Goal: Task Accomplishment & Management: Use online tool/utility

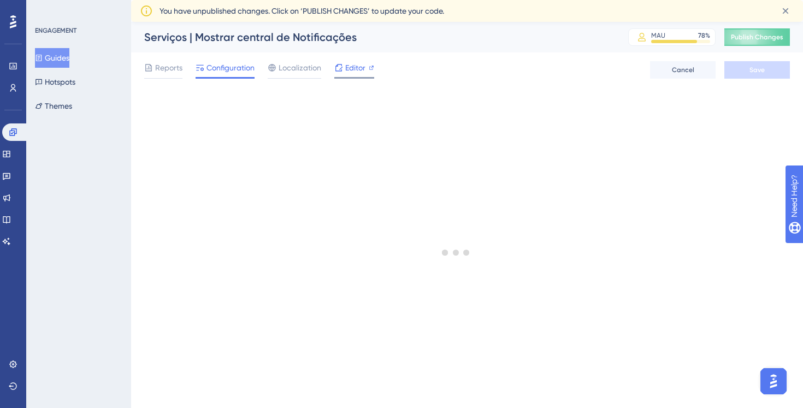
click at [352, 72] on span "Editor" at bounding box center [355, 67] width 20 height 13
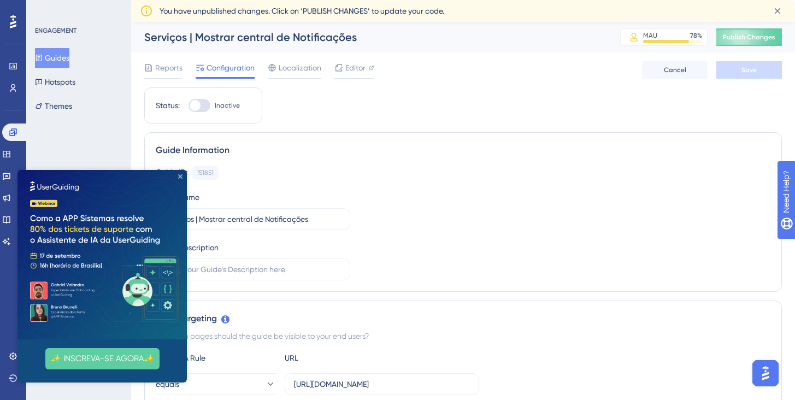
click at [179, 178] on icon "Close Preview" at bounding box center [180, 176] width 4 height 4
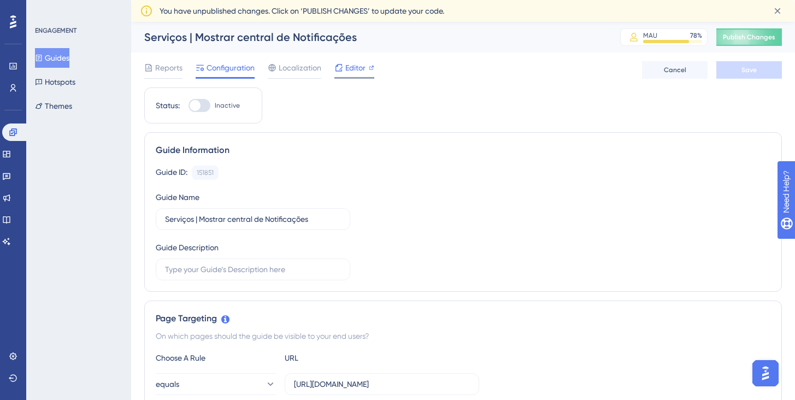
click at [364, 66] on span "Editor" at bounding box center [355, 67] width 20 height 13
click at [10, 152] on icon at bounding box center [6, 154] width 7 height 7
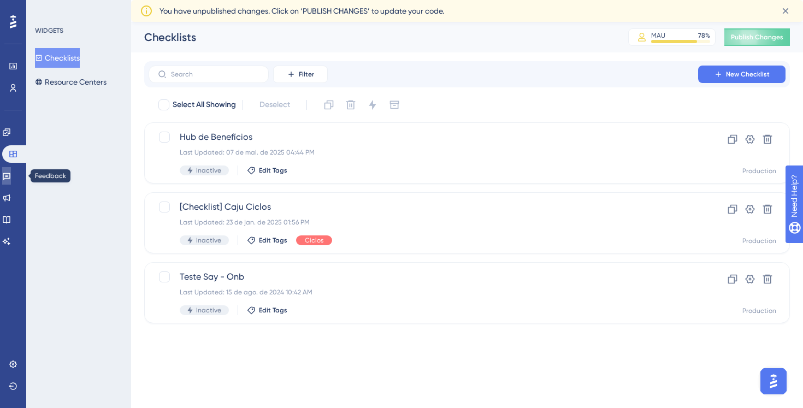
click at [11, 179] on icon at bounding box center [6, 175] width 9 height 9
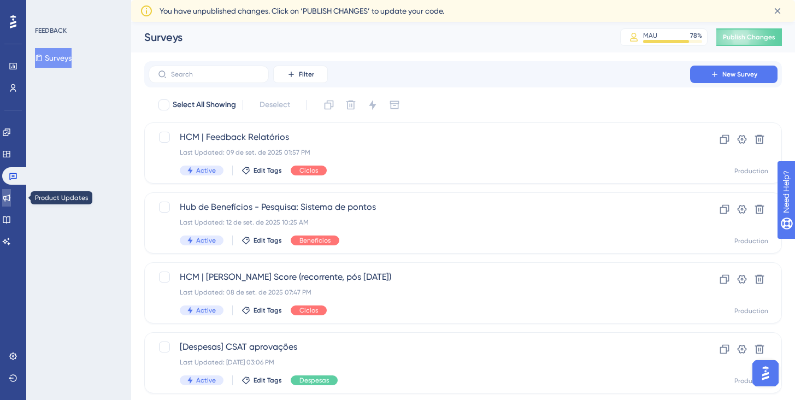
click at [11, 198] on icon at bounding box center [6, 197] width 9 height 9
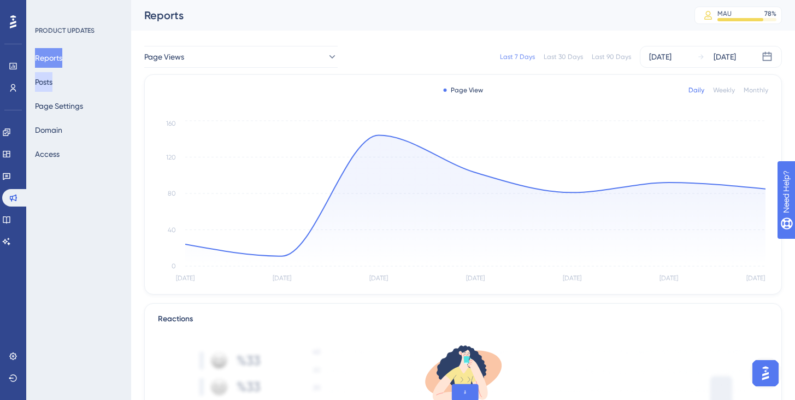
click at [52, 81] on button "Posts" at bounding box center [43, 82] width 17 height 20
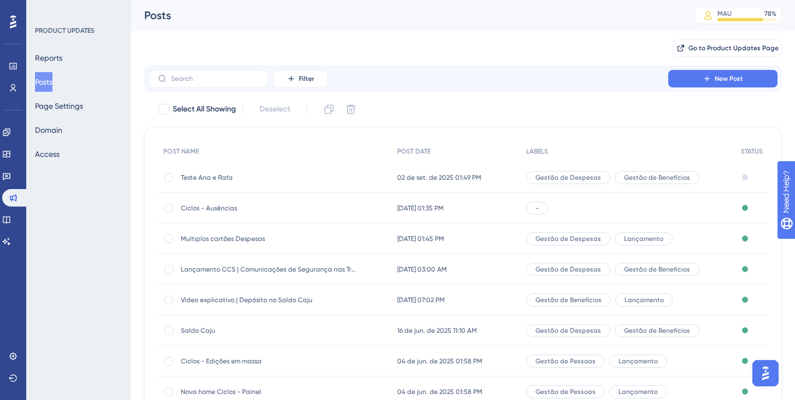
click at [214, 241] on span "Multiplos cartões Despesas" at bounding box center [268, 238] width 175 height 9
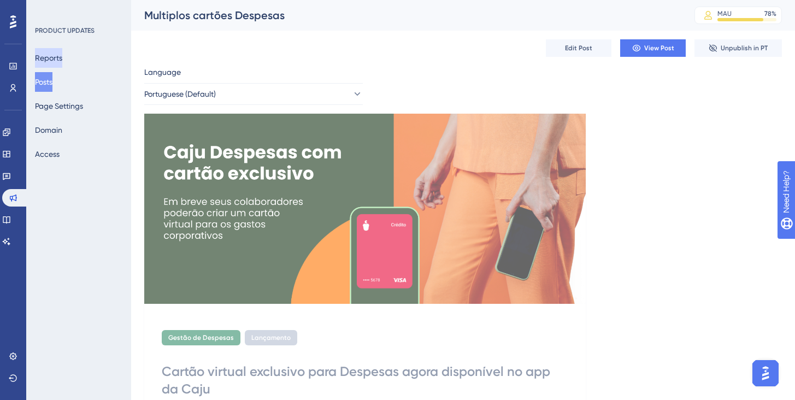
click at [59, 63] on button "Reports" at bounding box center [48, 58] width 27 height 20
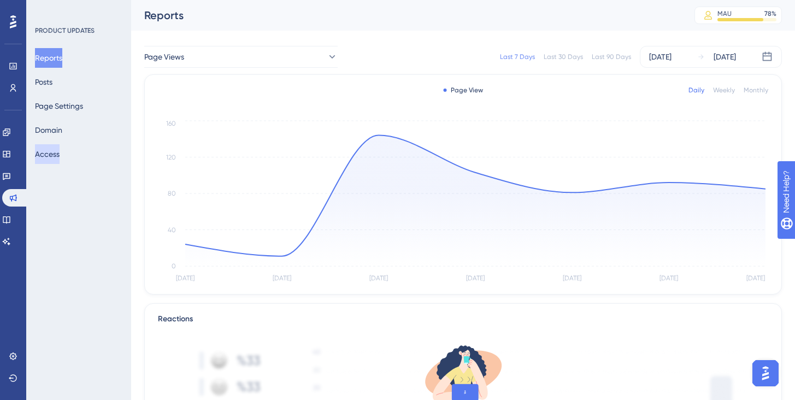
click at [55, 160] on button "Access" at bounding box center [47, 154] width 25 height 20
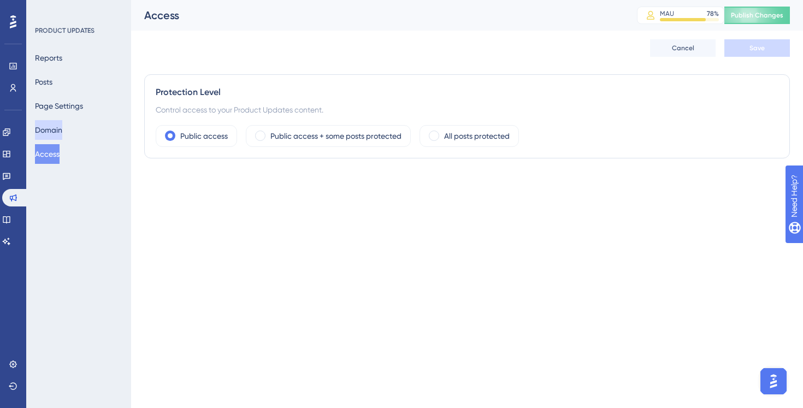
click at [62, 126] on button "Domain" at bounding box center [48, 130] width 27 height 20
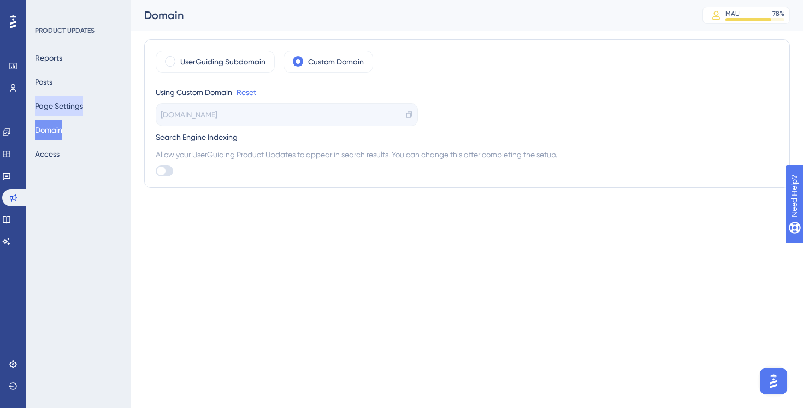
click at [68, 107] on button "Page Settings" at bounding box center [59, 106] width 48 height 20
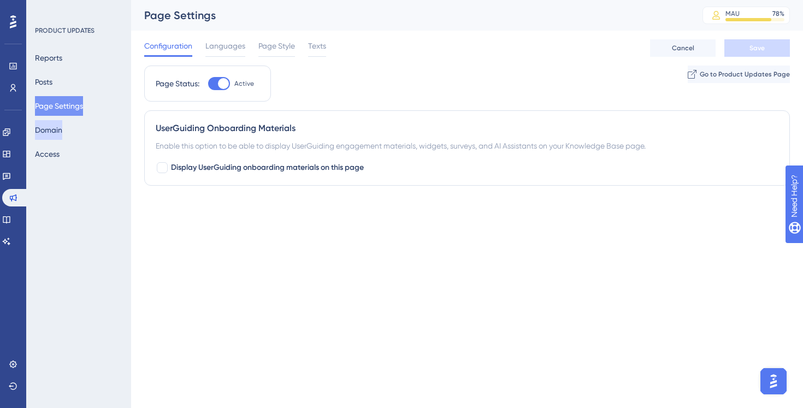
click at [62, 128] on button "Domain" at bounding box center [48, 130] width 27 height 20
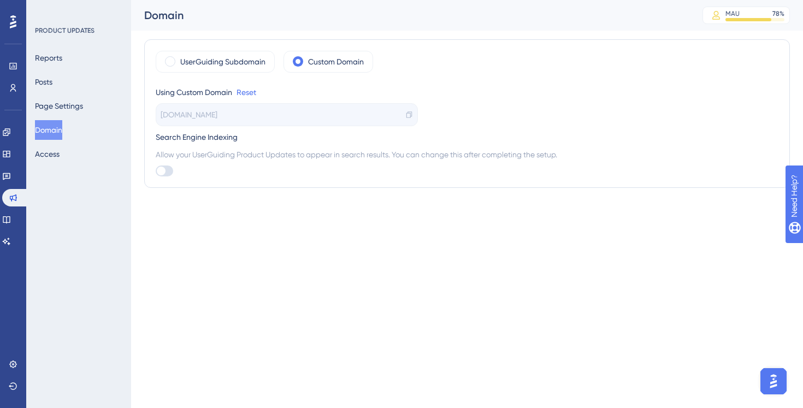
click at [64, 87] on div "Reports Posts Page Settings Domain Access" at bounding box center [79, 106] width 88 height 116
click at [51, 78] on button "Posts" at bounding box center [43, 82] width 17 height 20
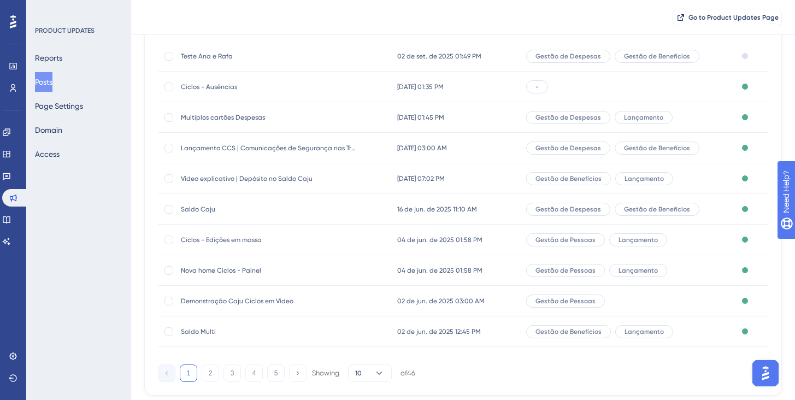
scroll to position [126, 0]
click at [225, 55] on span "Teste Ana e Rafa" at bounding box center [268, 56] width 175 height 9
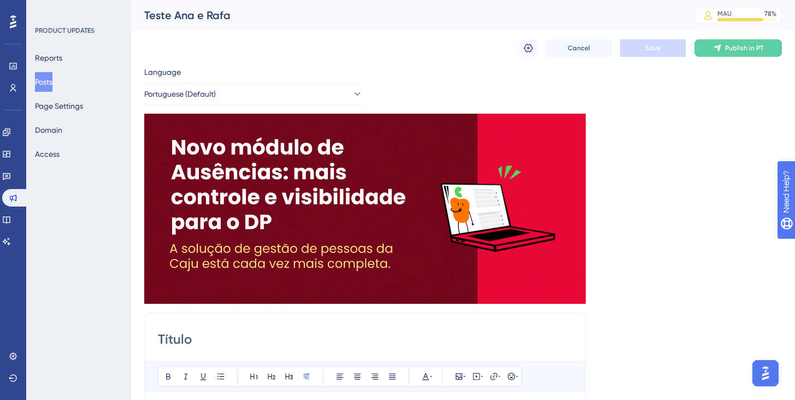
scroll to position [126, 0]
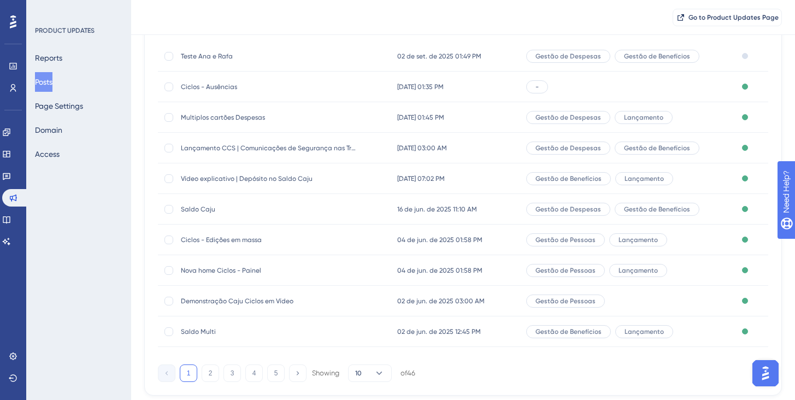
click at [248, 116] on span "Multiplos cartões Despesas" at bounding box center [268, 117] width 175 height 9
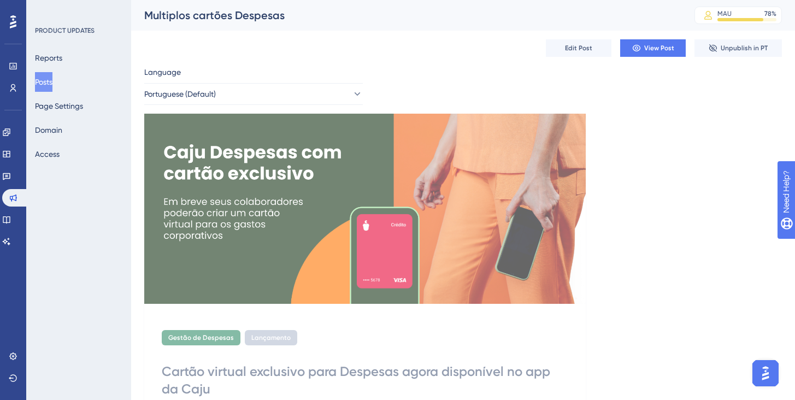
scroll to position [126, 0]
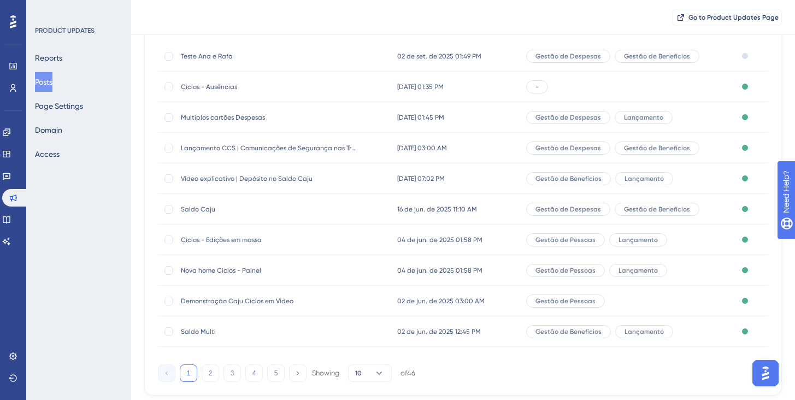
click at [227, 87] on span "Ciclos - Ausências" at bounding box center [268, 86] width 175 height 9
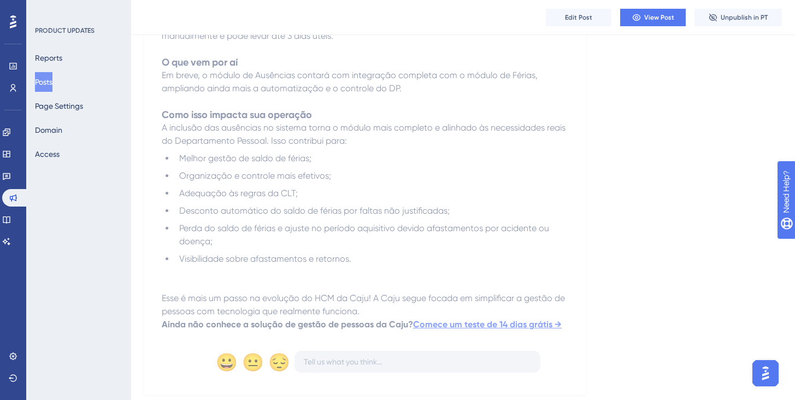
scroll to position [746, 0]
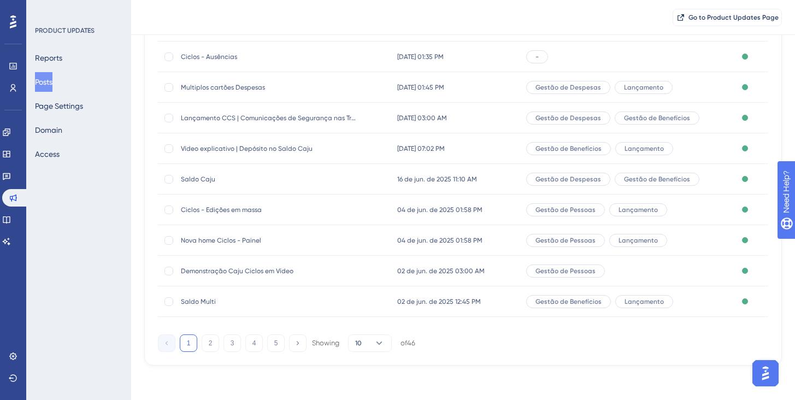
scroll to position [156, 0]
click at [189, 300] on span "Saldo Multi" at bounding box center [268, 301] width 175 height 9
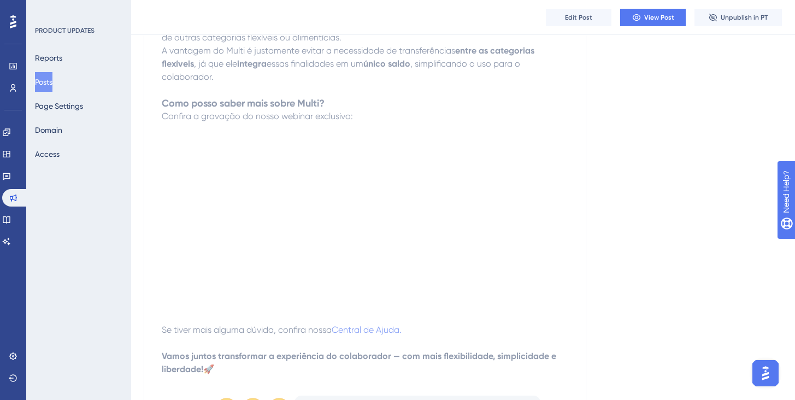
scroll to position [2381, 0]
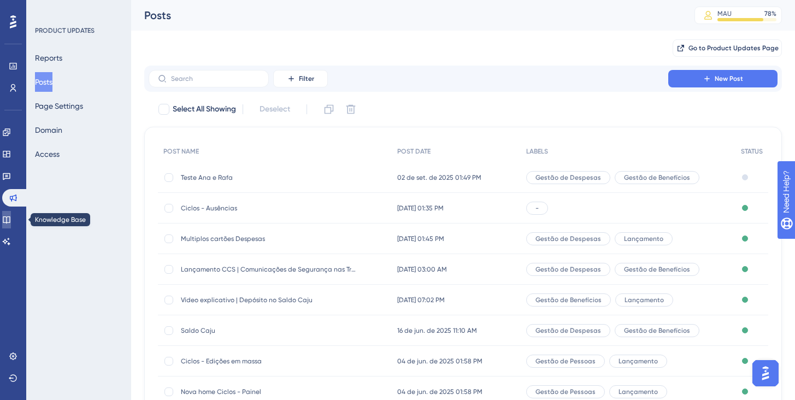
click at [10, 222] on icon at bounding box center [6, 219] width 7 height 7
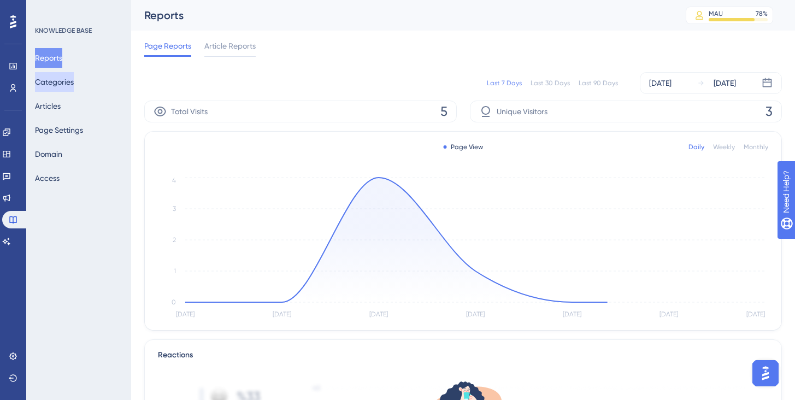
click at [60, 85] on button "Categories" at bounding box center [54, 82] width 39 height 20
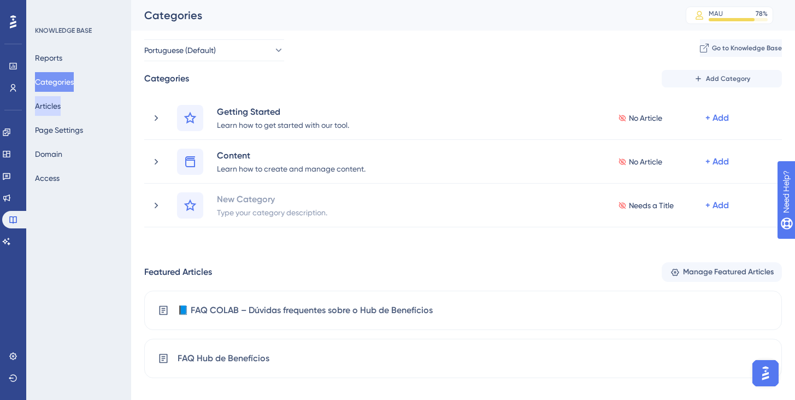
click at [61, 110] on button "Articles" at bounding box center [48, 106] width 26 height 20
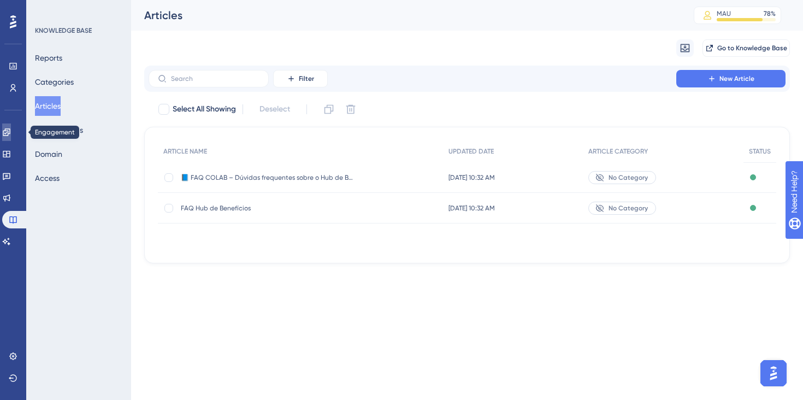
click at [11, 132] on link at bounding box center [6, 131] width 9 height 17
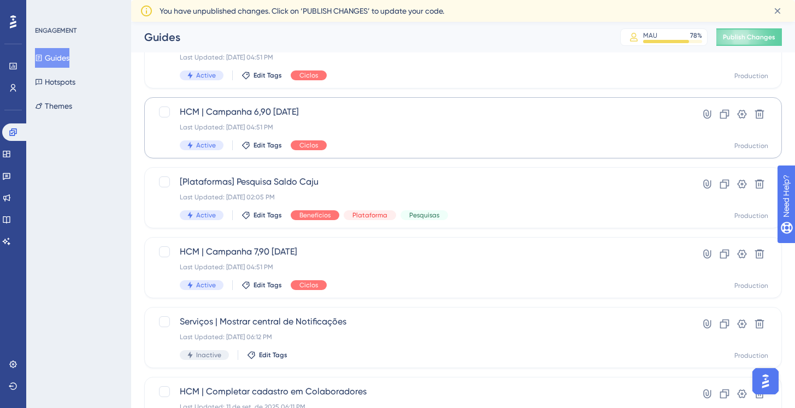
scroll to position [191, 0]
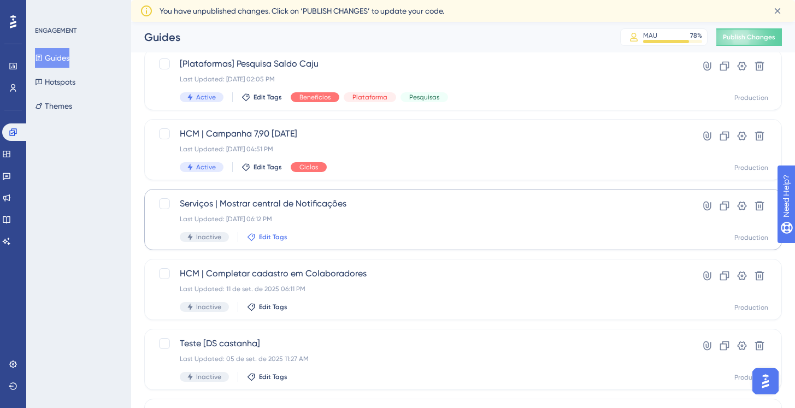
click at [271, 234] on span "Edit Tags" at bounding box center [273, 237] width 28 height 9
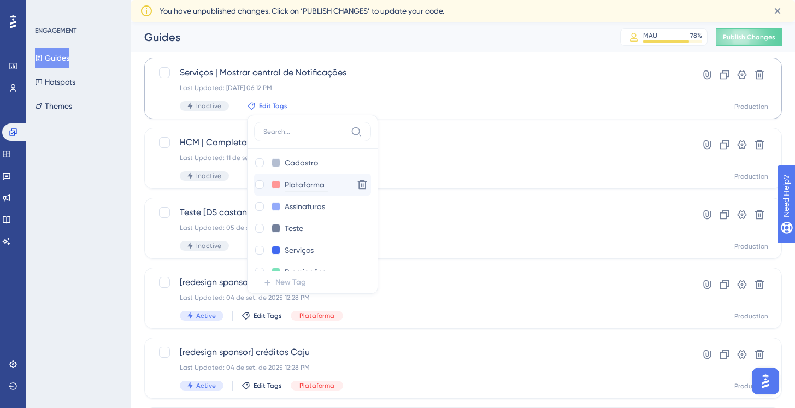
scroll to position [49, 0]
click at [257, 249] on div at bounding box center [259, 248] width 9 height 9
checkbox input "true"
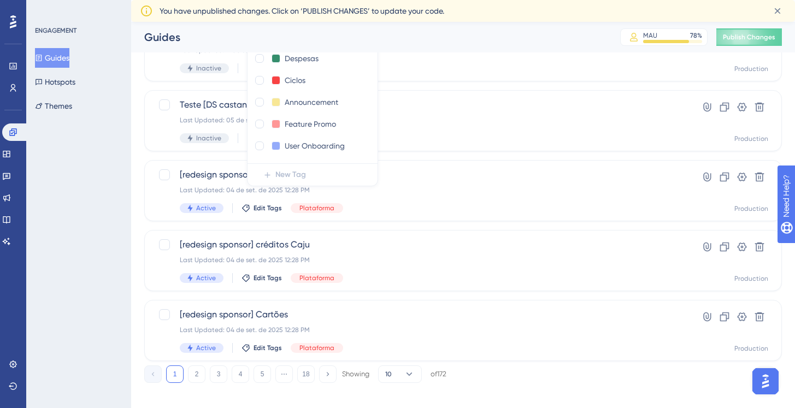
scroll to position [474, 0]
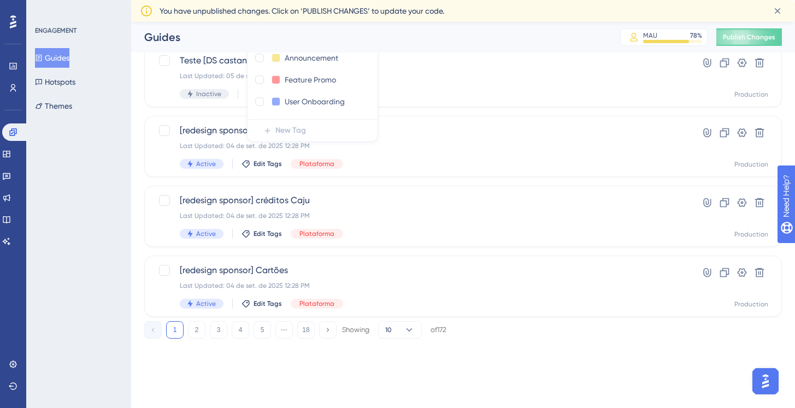
click at [78, 185] on div "ENGAGEMENT Guides Hotspots Themes" at bounding box center [78, 204] width 105 height 408
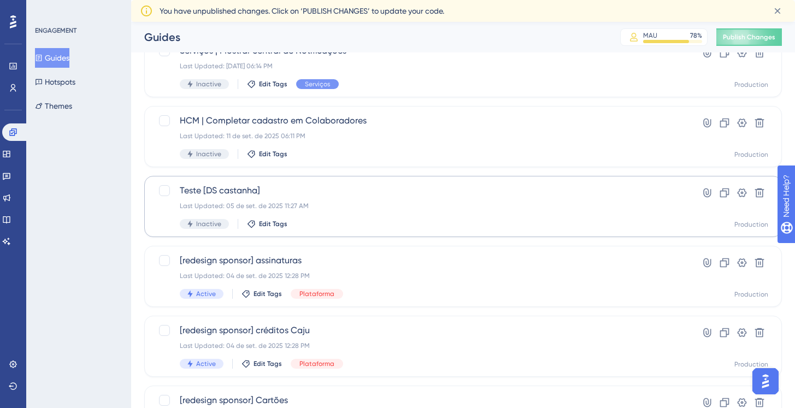
scroll to position [345, 0]
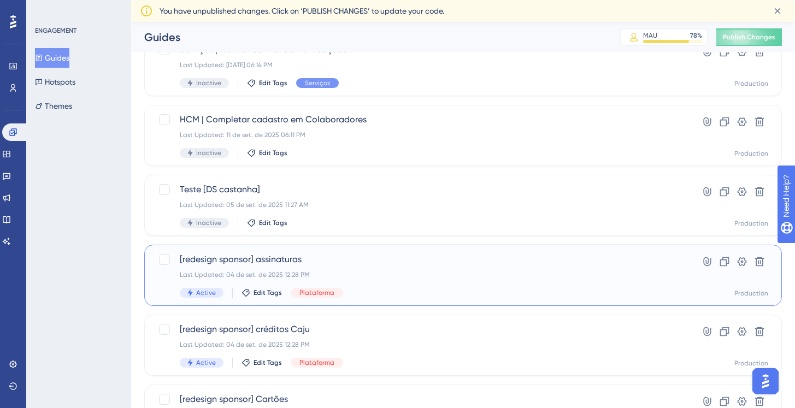
click at [399, 262] on span "[redesign sponsor] assinaturas" at bounding box center [419, 259] width 479 height 13
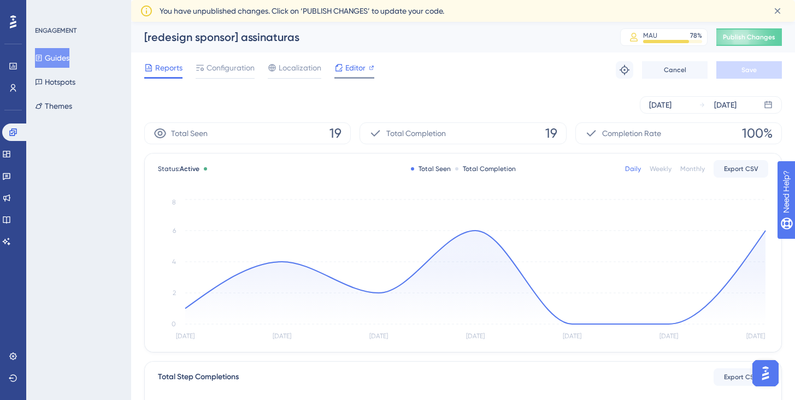
click at [352, 69] on span "Editor" at bounding box center [355, 67] width 20 height 13
click at [355, 78] on div at bounding box center [354, 78] width 40 height 2
click at [13, 132] on icon at bounding box center [12, 131] width 7 height 7
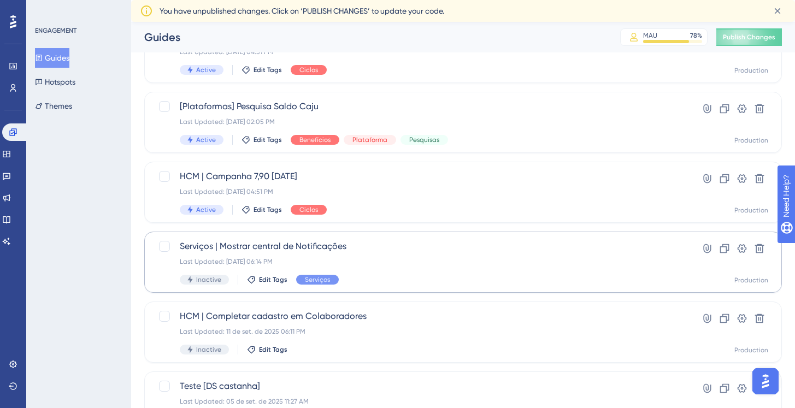
scroll to position [158, 0]
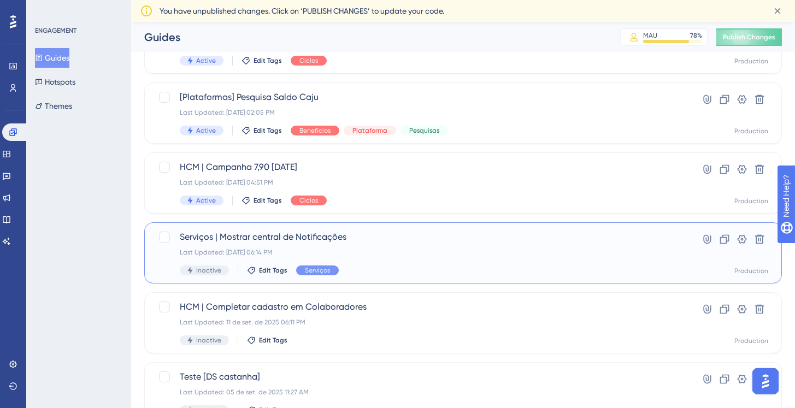
click at [340, 241] on span "Serviços | Mostrar central de Notificações" at bounding box center [419, 236] width 479 height 13
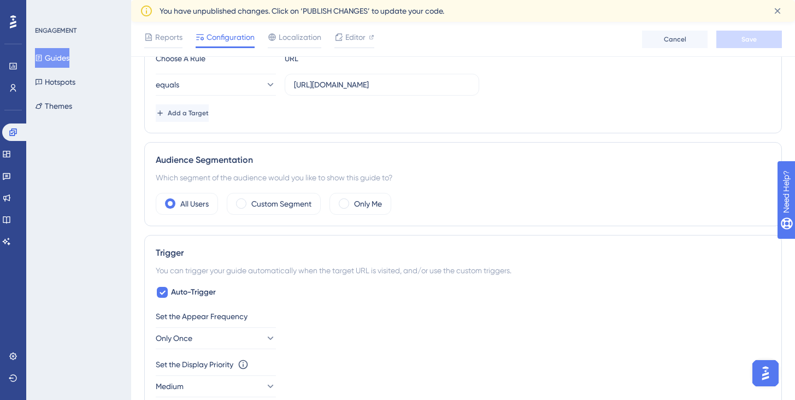
scroll to position [306, 0]
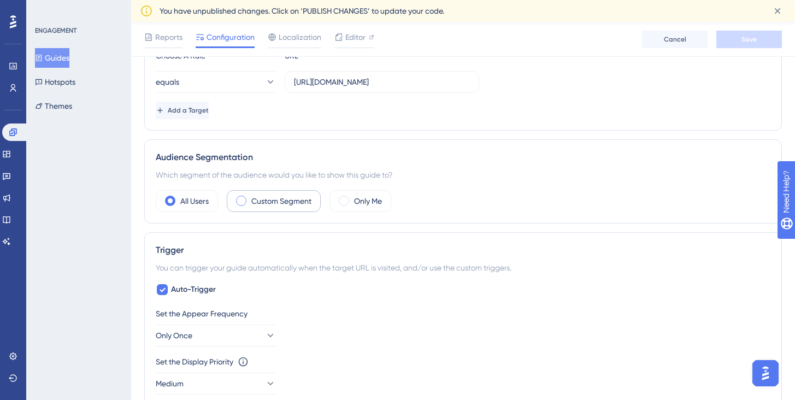
click at [246, 202] on div "Custom Segment" at bounding box center [274, 201] width 94 height 22
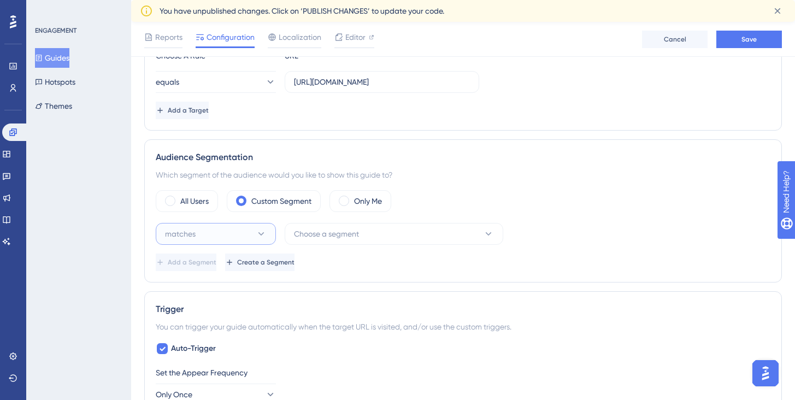
click at [254, 232] on button "matches" at bounding box center [216, 234] width 120 height 22
click at [306, 234] on span "Choose a segment" at bounding box center [326, 233] width 65 height 13
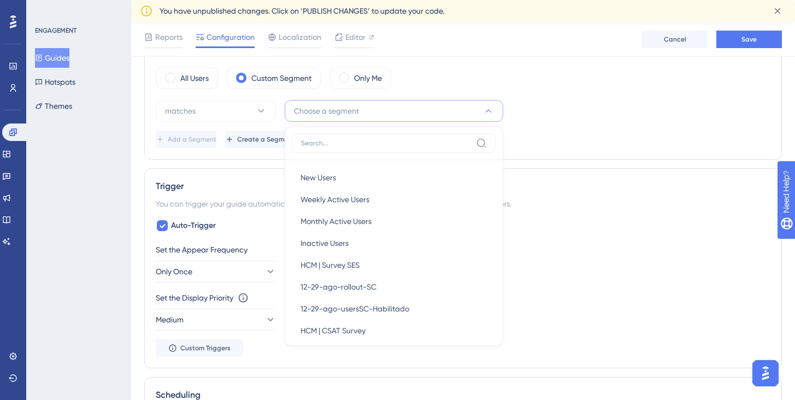
scroll to position [339, 0]
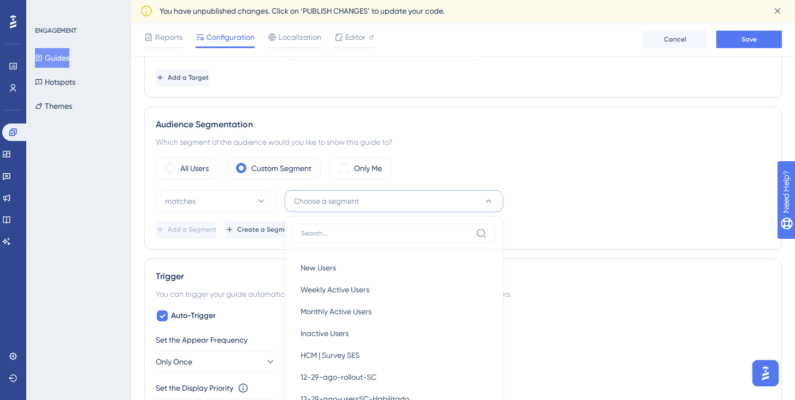
click at [197, 179] on div "All Users Custom Segment Only Me matches Choose a segment New Users New Users W…" at bounding box center [463, 197] width 614 height 81
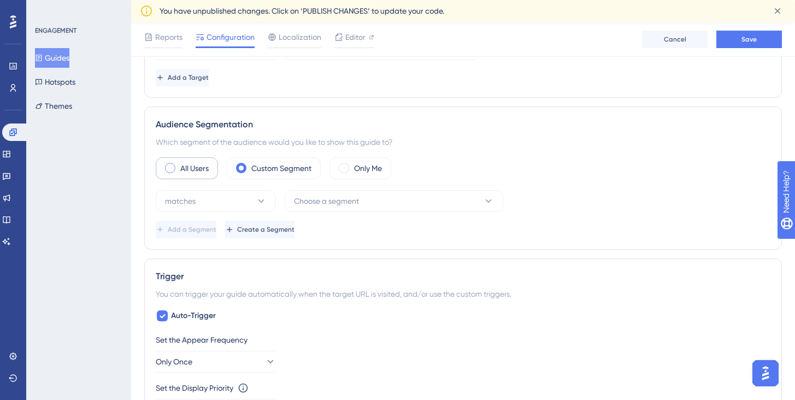
click at [199, 175] on div "All Users" at bounding box center [187, 168] width 62 height 22
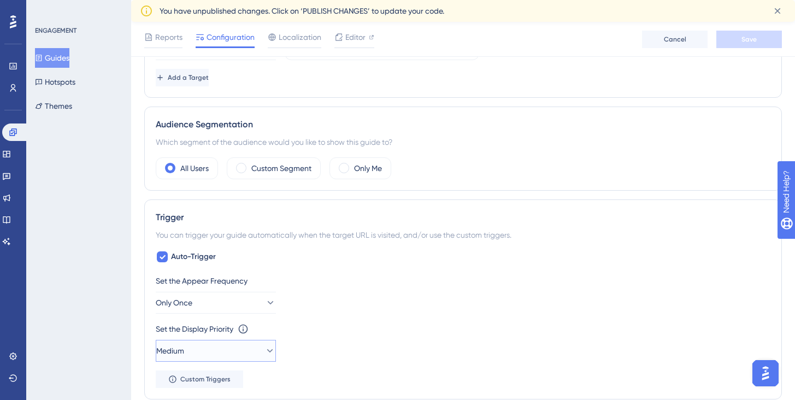
click at [263, 356] on button "Medium" at bounding box center [216, 351] width 120 height 22
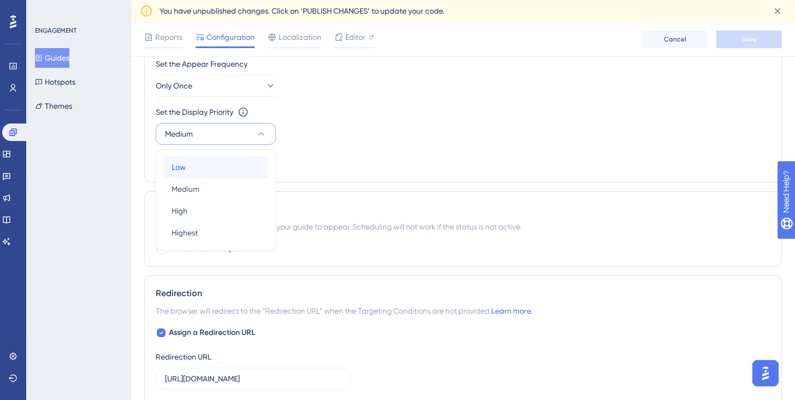
click at [216, 167] on div "Low Low" at bounding box center [215, 167] width 88 height 22
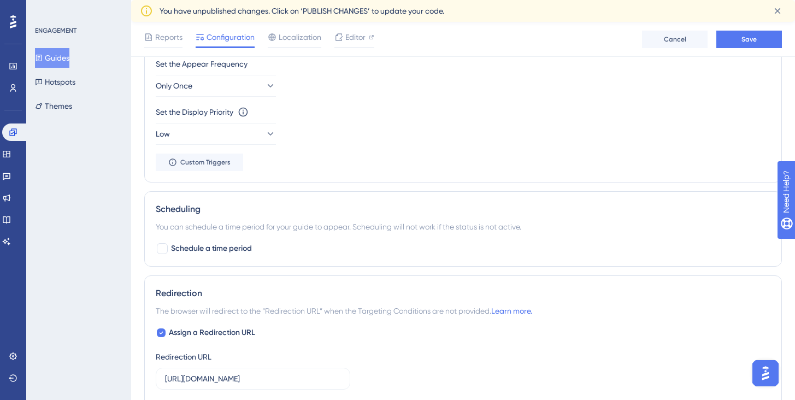
click at [364, 149] on div "Set the Appear Frequency Only Once Set the Display Priority This option will se…" at bounding box center [463, 114] width 614 height 114
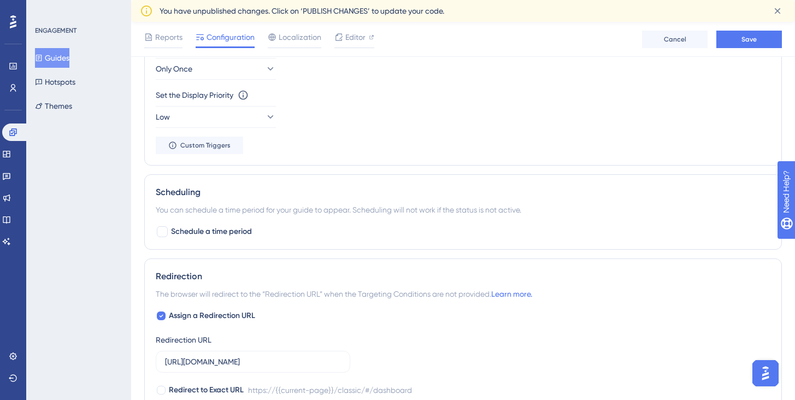
scroll to position [582, 0]
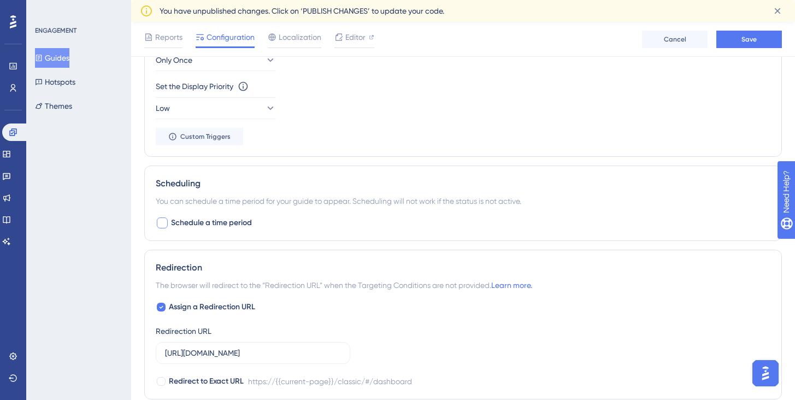
click at [167, 220] on div at bounding box center [162, 222] width 11 height 11
checkbox input "true"
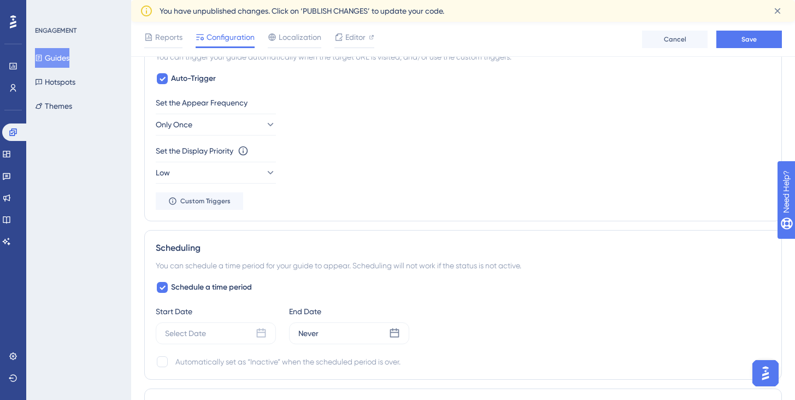
scroll to position [499, 0]
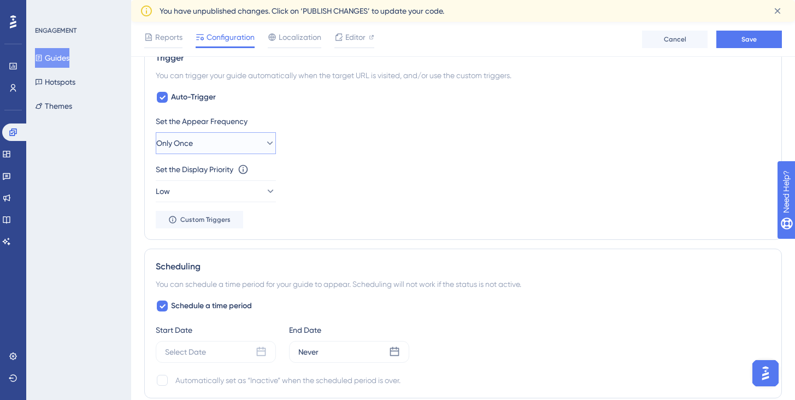
click at [264, 143] on icon at bounding box center [269, 143] width 11 height 11
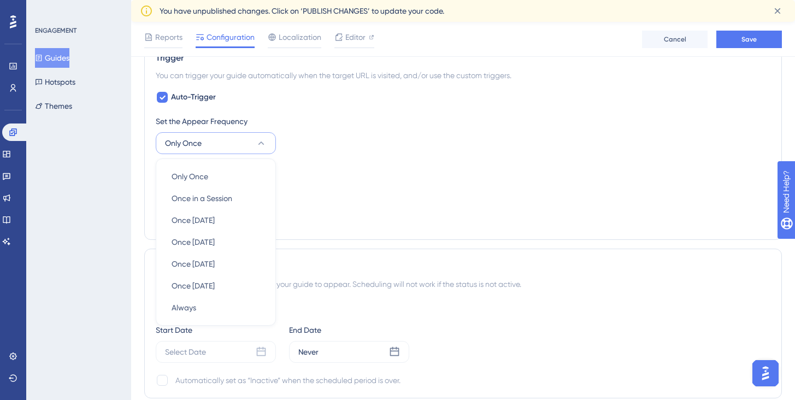
scroll to position [539, 0]
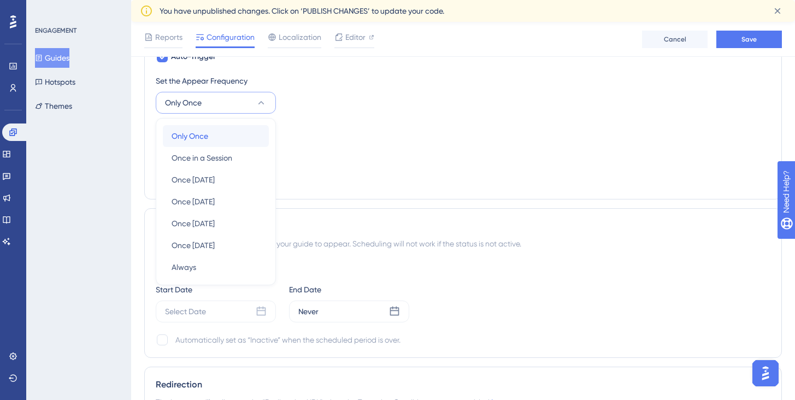
click at [204, 135] on span "Only Once" at bounding box center [189, 135] width 37 height 13
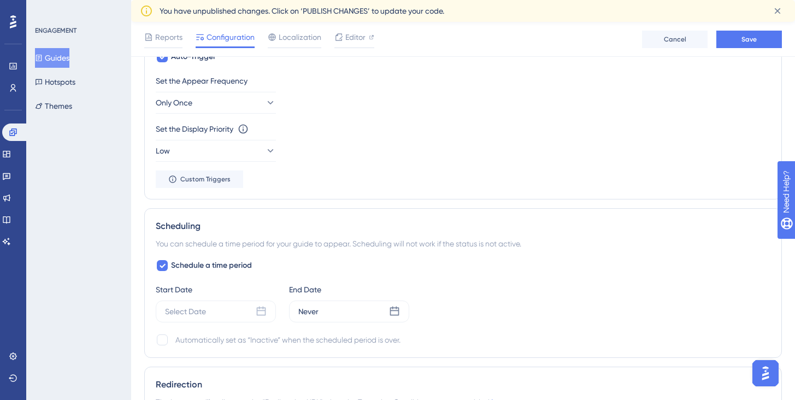
click at [368, 132] on div "Set the Display Priority This option will set the display priority between auto…" at bounding box center [463, 128] width 614 height 13
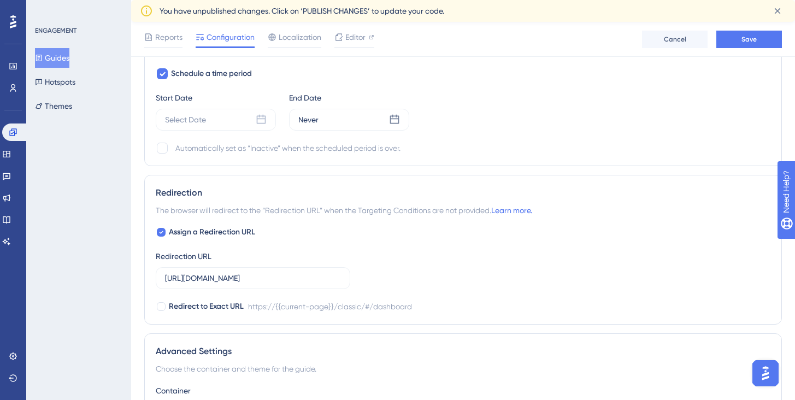
scroll to position [750, 0]
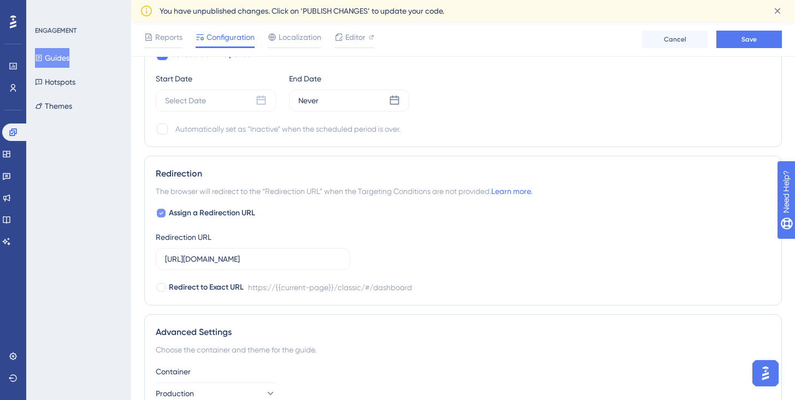
click at [164, 215] on div at bounding box center [161, 213] width 9 height 9
checkbox input "false"
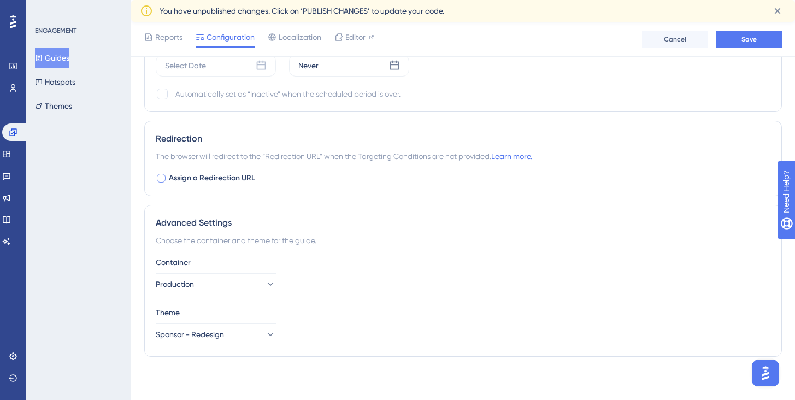
scroll to position [785, 0]
click at [272, 335] on button "Sponsor - Redesign" at bounding box center [216, 334] width 120 height 22
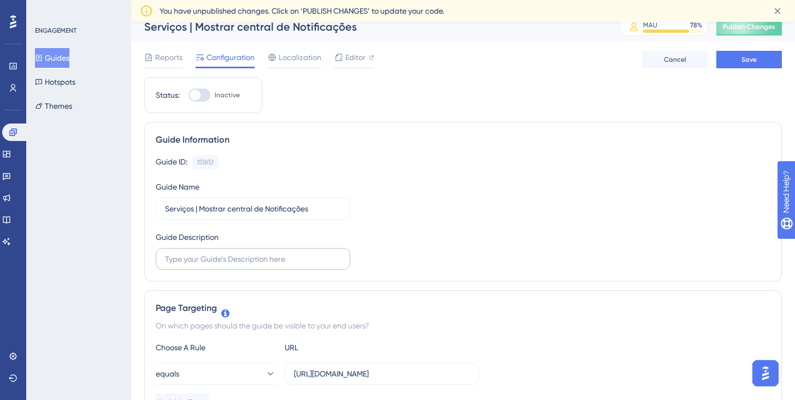
scroll to position [0, 0]
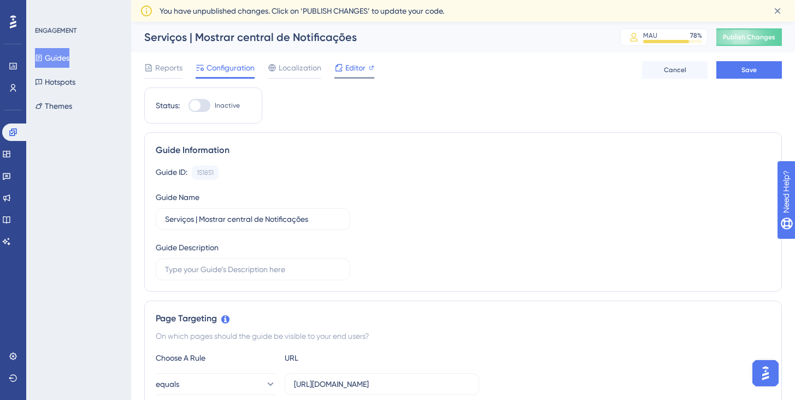
click at [353, 75] on div "Editor" at bounding box center [354, 69] width 40 height 17
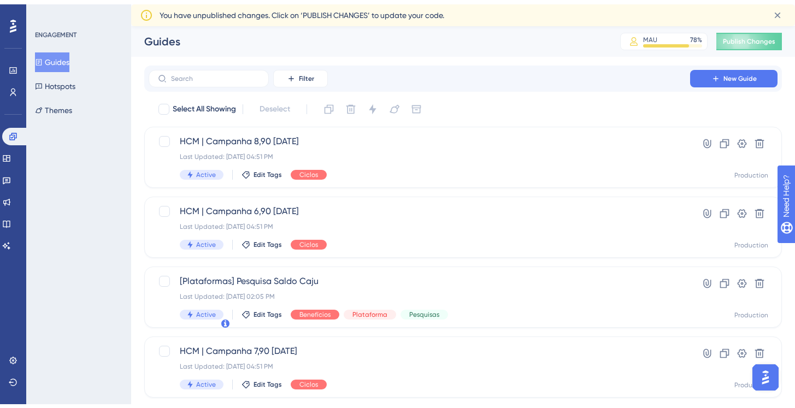
scroll to position [158, 0]
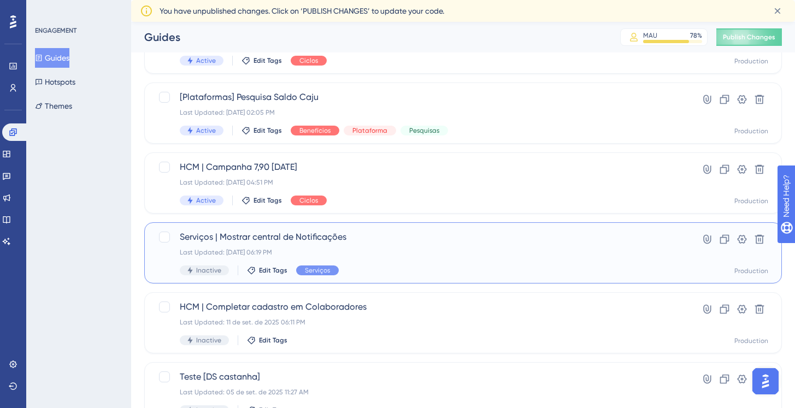
click at [385, 269] on div "Inactive Edit Tags Serviços" at bounding box center [419, 270] width 479 height 10
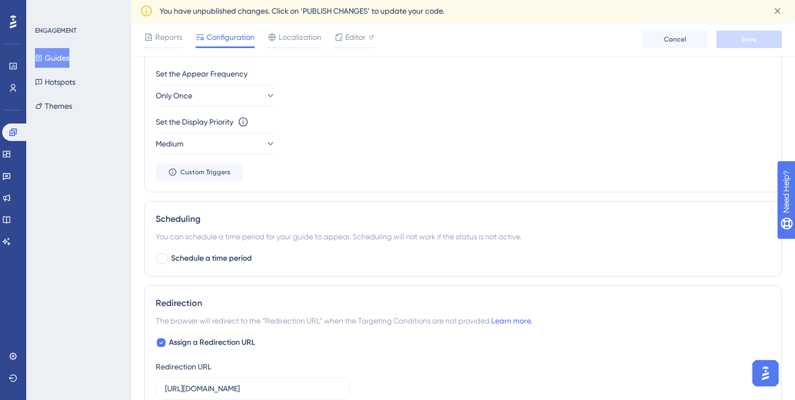
scroll to position [785, 0]
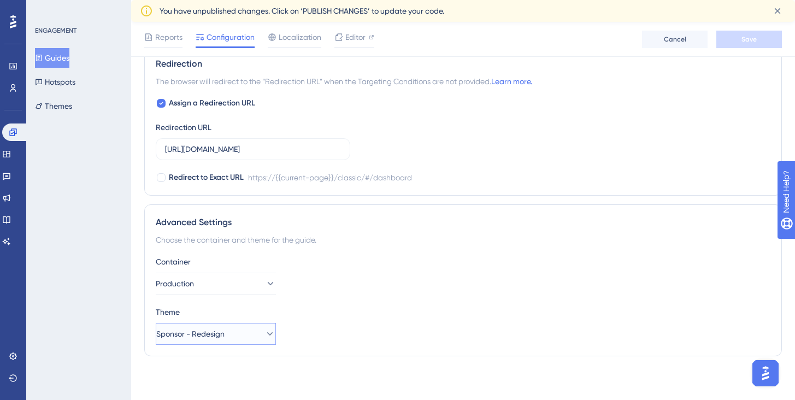
click at [241, 333] on button "Sponsor - Redesign" at bounding box center [216, 334] width 120 height 22
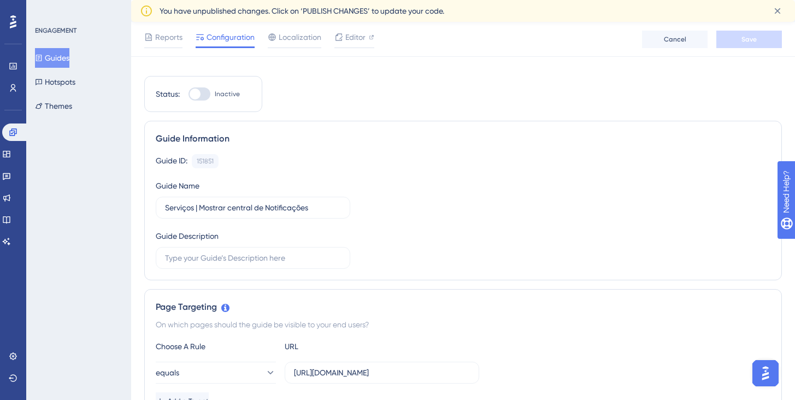
scroll to position [0, 0]
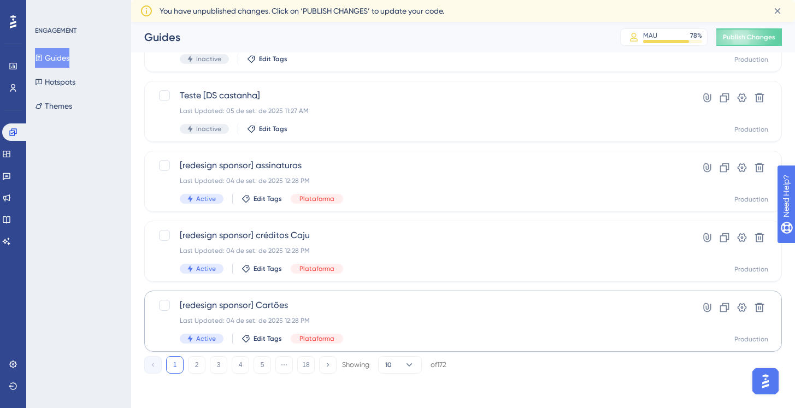
scroll to position [440, 0]
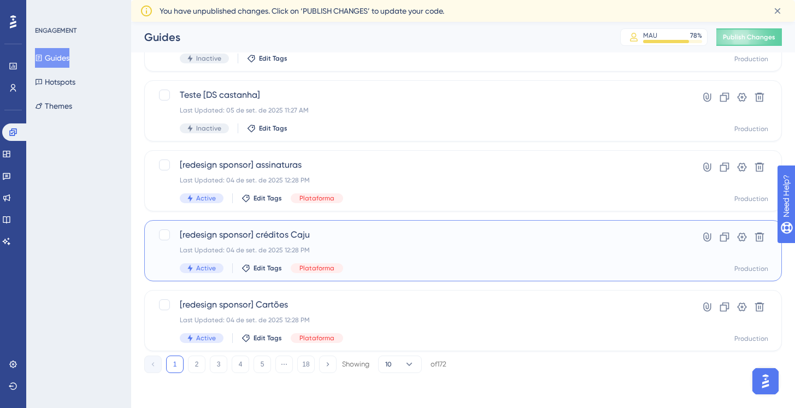
click at [288, 235] on span "[redesign sponsor] créditos Caju" at bounding box center [419, 234] width 479 height 13
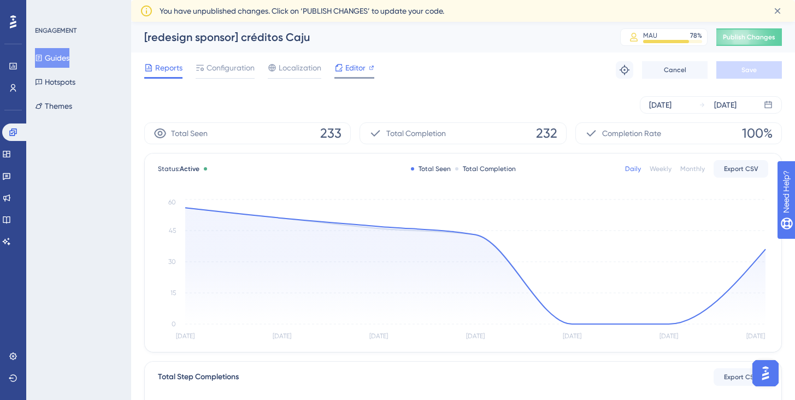
click at [358, 69] on span "Editor" at bounding box center [355, 67] width 20 height 13
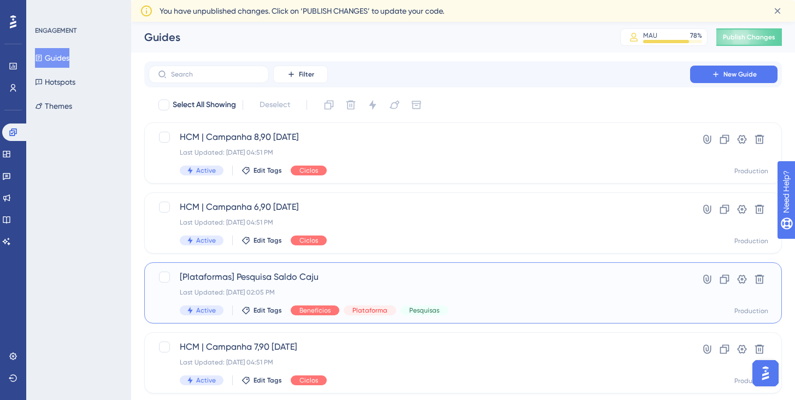
click at [324, 280] on span "[Plataformas] Pesquisa Saldo Caju" at bounding box center [419, 276] width 479 height 13
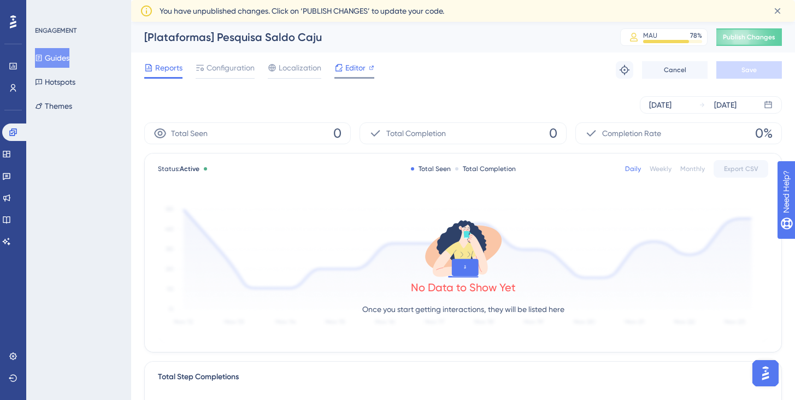
click at [344, 70] on div "Editor" at bounding box center [354, 67] width 40 height 13
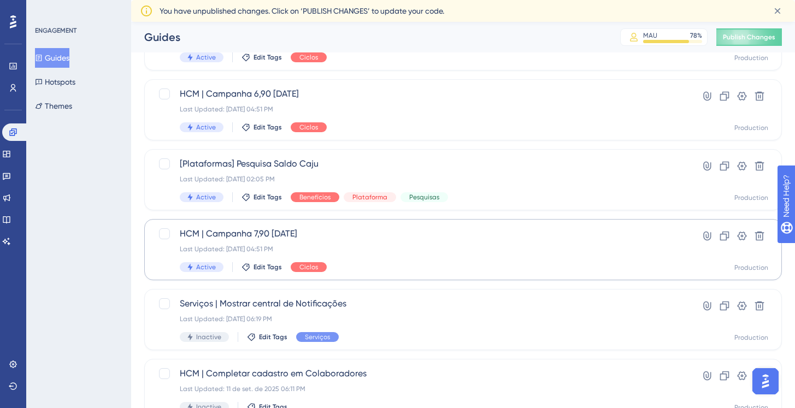
scroll to position [271, 0]
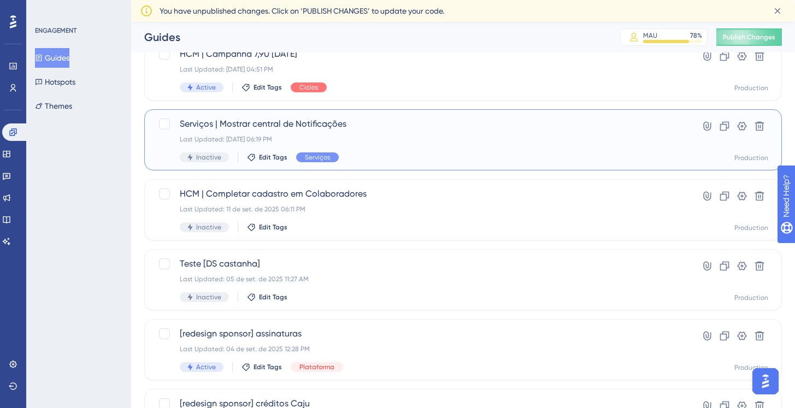
click at [341, 127] on span "Serviços | Mostrar central de Notificações" at bounding box center [419, 123] width 479 height 13
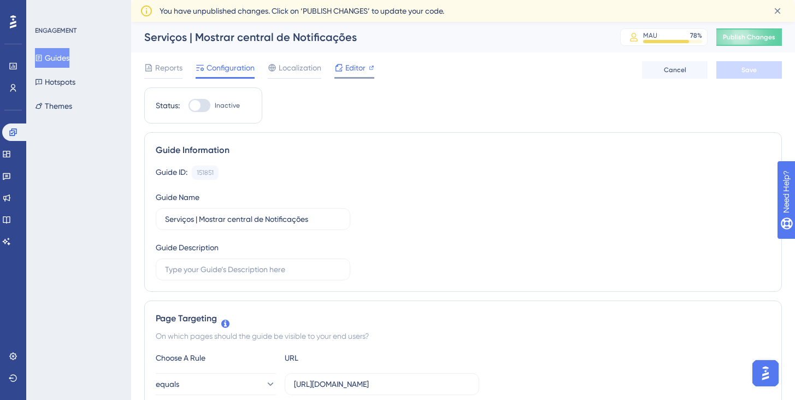
click at [356, 68] on span "Editor" at bounding box center [355, 67] width 20 height 13
click at [64, 90] on button "Hotspots" at bounding box center [55, 82] width 40 height 20
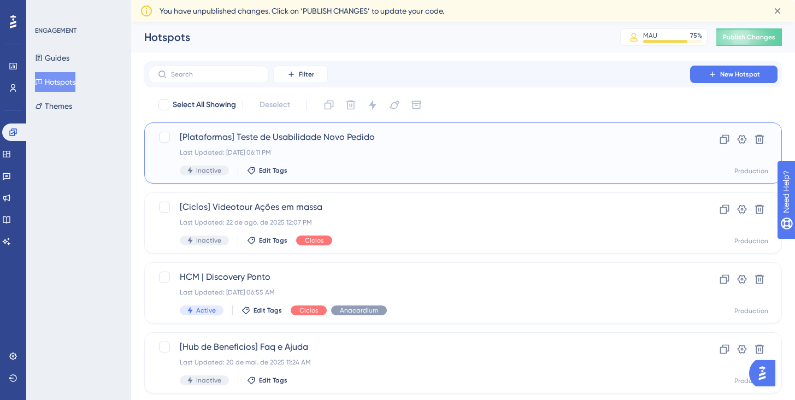
click at [421, 162] on div "[Plataformas] Teste de Usabilidade Novo Pedido Last Updated: 21 de jul. de 2025…" at bounding box center [419, 153] width 479 height 45
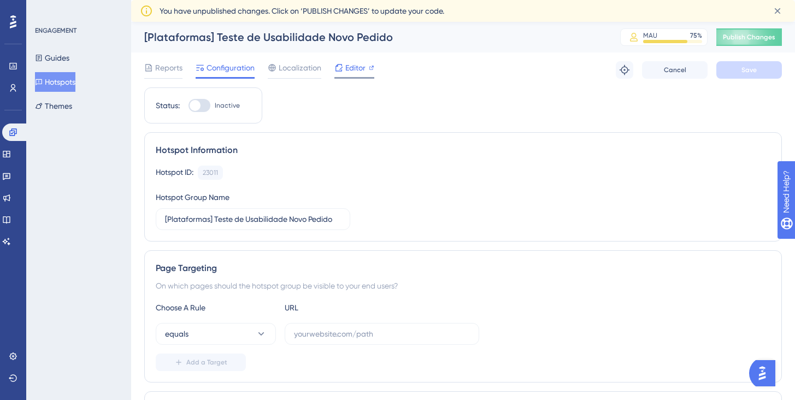
click at [358, 66] on span "Editor" at bounding box center [355, 67] width 20 height 13
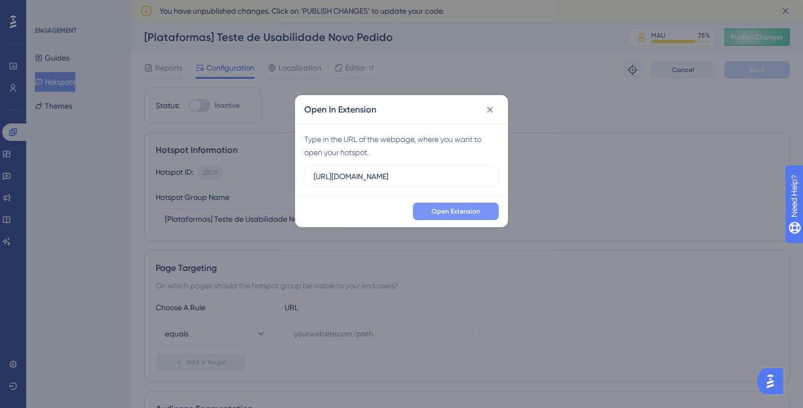
click at [477, 216] on button "Open Extension" at bounding box center [456, 211] width 86 height 17
click at [487, 110] on icon at bounding box center [489, 109] width 11 height 11
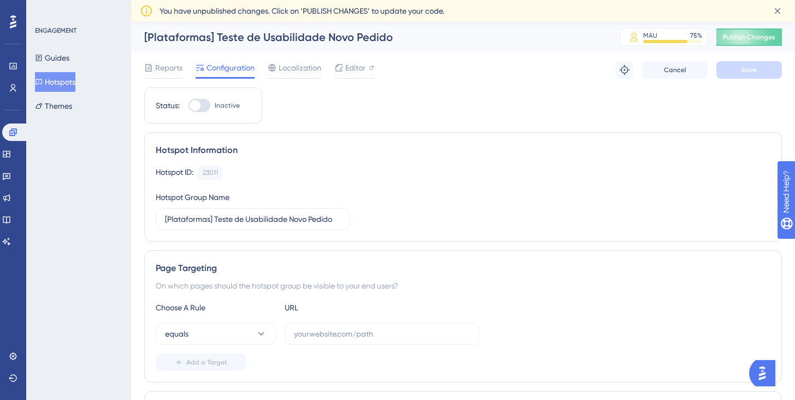
click at [54, 77] on button "Hotspots" at bounding box center [55, 82] width 40 height 20
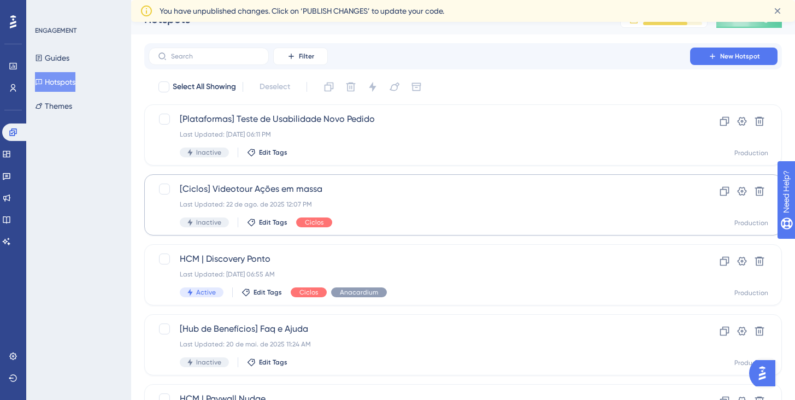
scroll to position [29, 0]
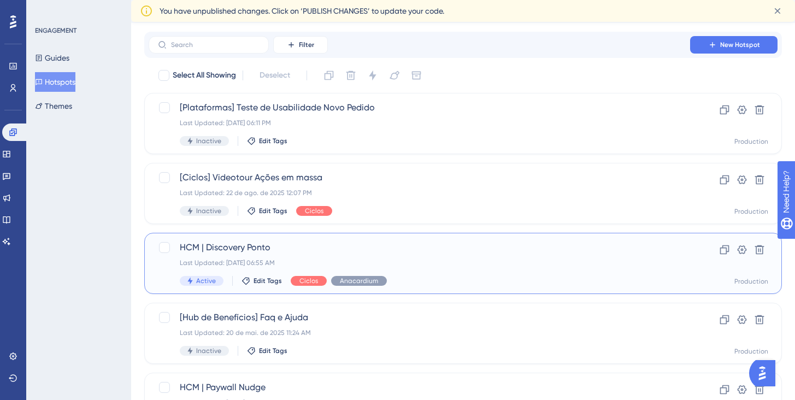
click at [252, 249] on span "HCM | Discovery Ponto" at bounding box center [419, 247] width 479 height 13
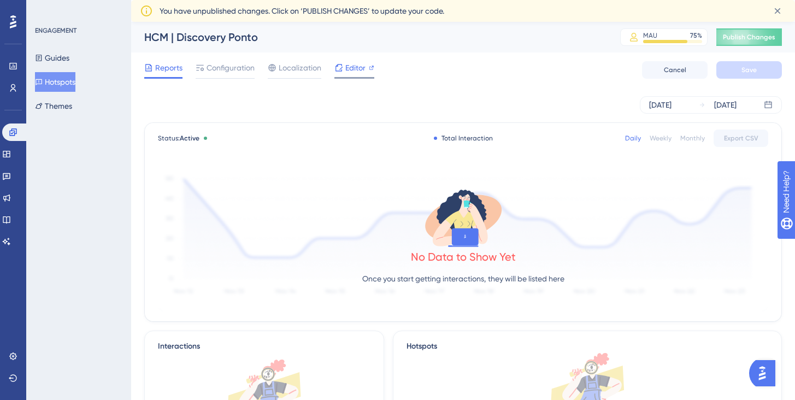
click at [357, 67] on span "Editor" at bounding box center [355, 67] width 20 height 13
click at [46, 76] on button "Hotspots" at bounding box center [55, 82] width 40 height 20
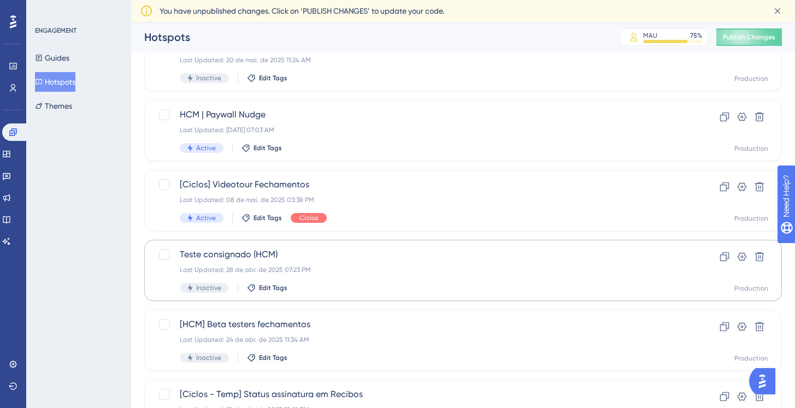
scroll to position [287, 0]
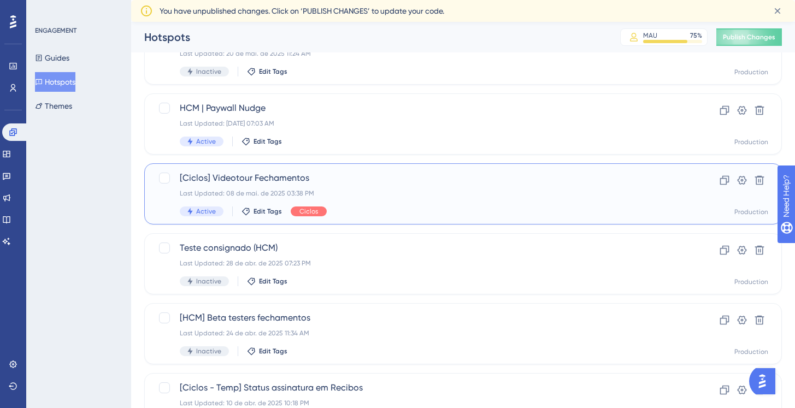
click at [380, 191] on div "Last Updated: 08 de mai. de 2025 03:38 PM" at bounding box center [419, 193] width 479 height 9
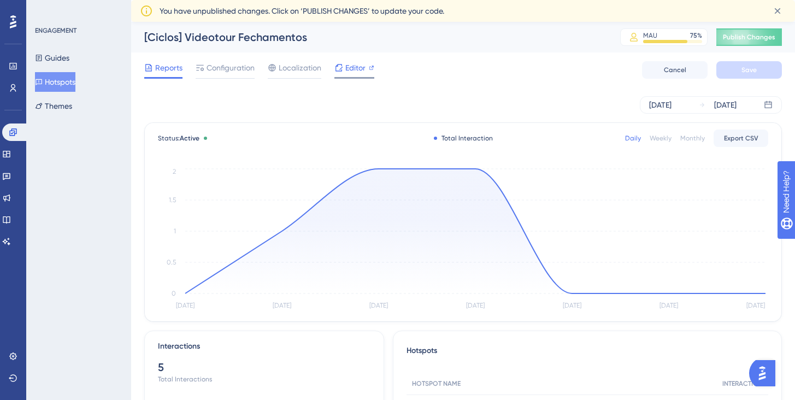
click at [355, 71] on span "Editor" at bounding box center [355, 67] width 20 height 13
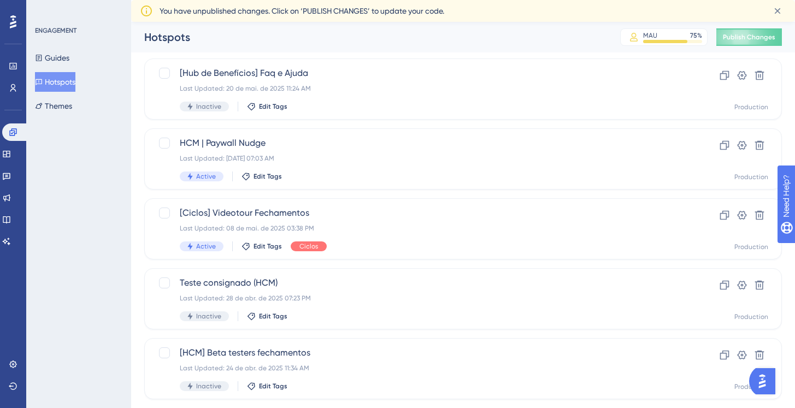
scroll to position [440, 0]
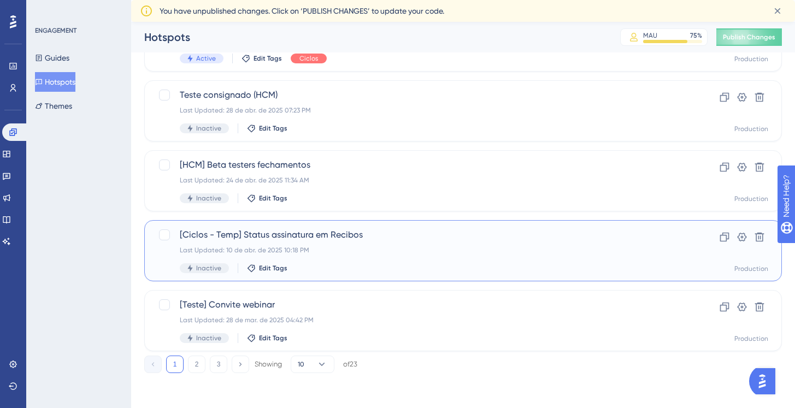
click at [472, 243] on div "[Ciclos - Temp] Status assinatura em Recibos Last Updated: 10 de abr. de 2025 1…" at bounding box center [419, 250] width 479 height 45
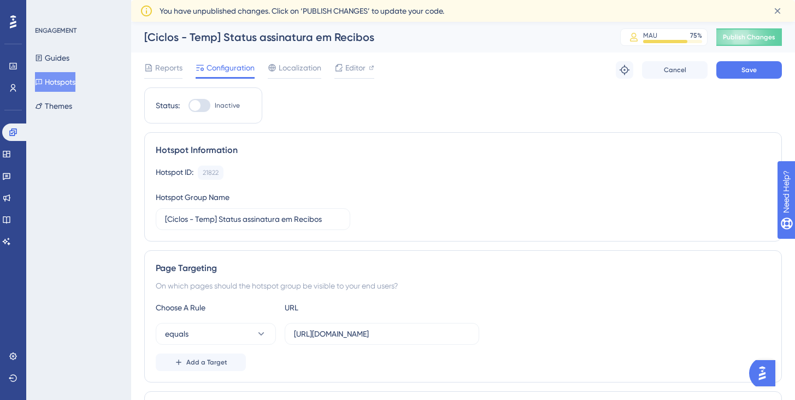
click at [66, 82] on button "Hotspots" at bounding box center [55, 82] width 40 height 20
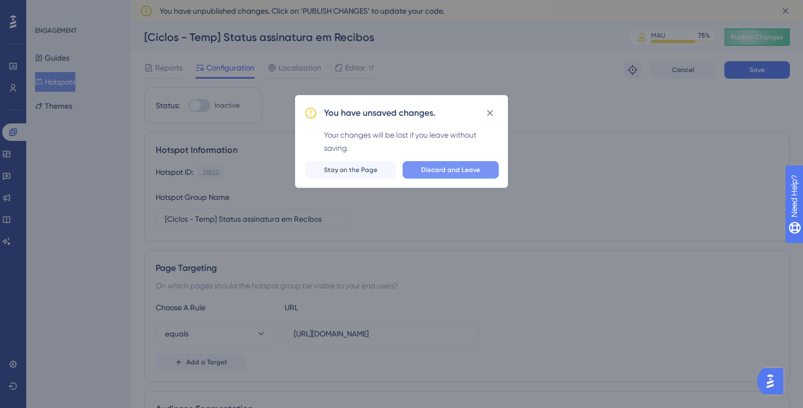
click at [441, 171] on span "Discard and Leave" at bounding box center [450, 169] width 59 height 9
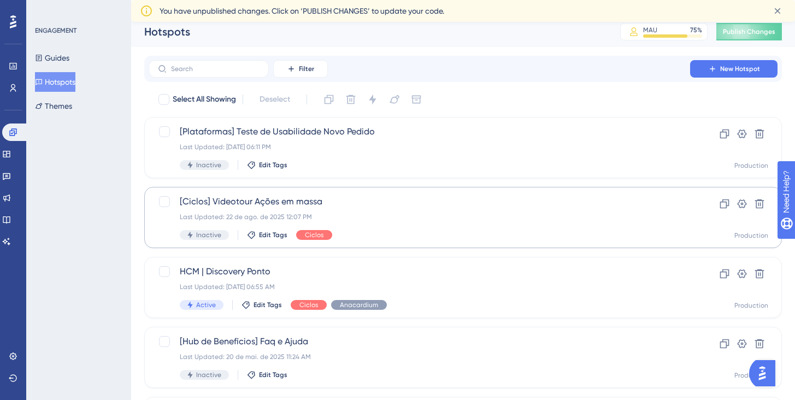
scroll to position [17, 0]
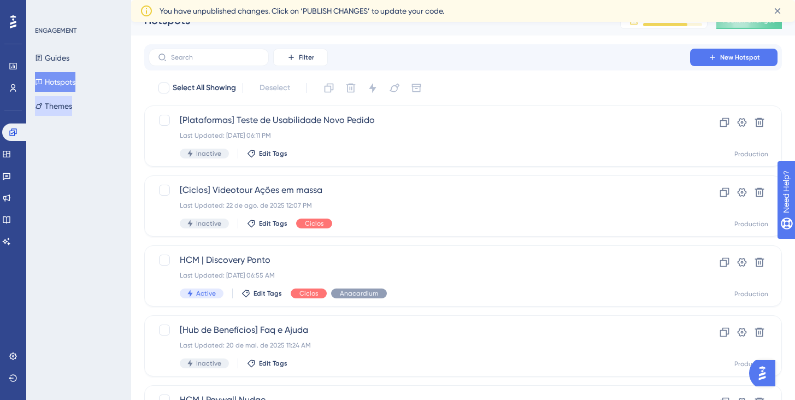
click at [61, 108] on button "Themes" at bounding box center [53, 106] width 37 height 20
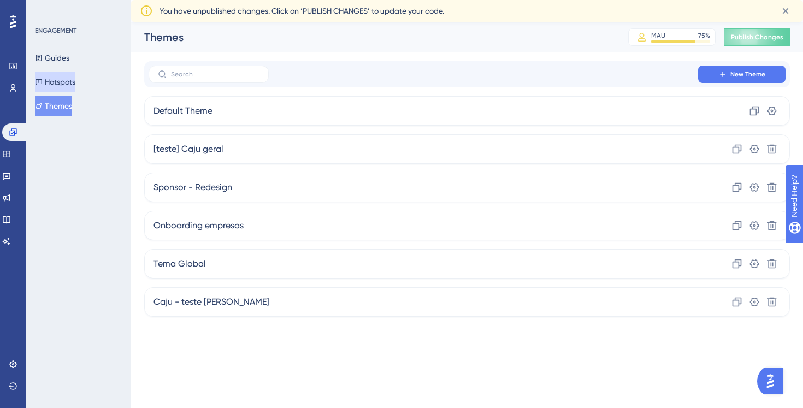
click at [58, 84] on button "Hotspots" at bounding box center [55, 82] width 40 height 20
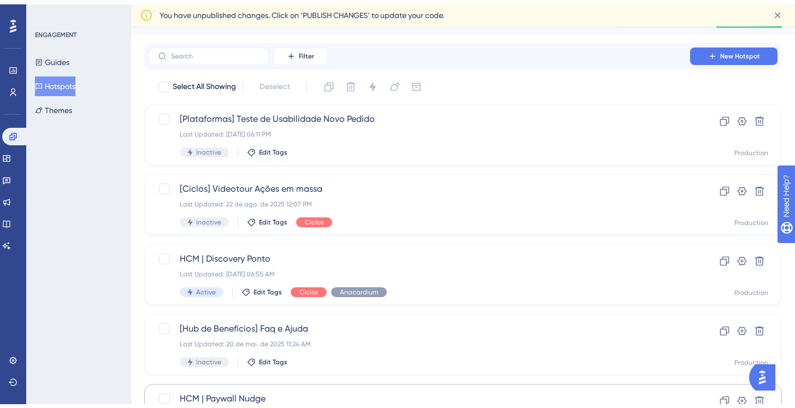
scroll to position [245, 0]
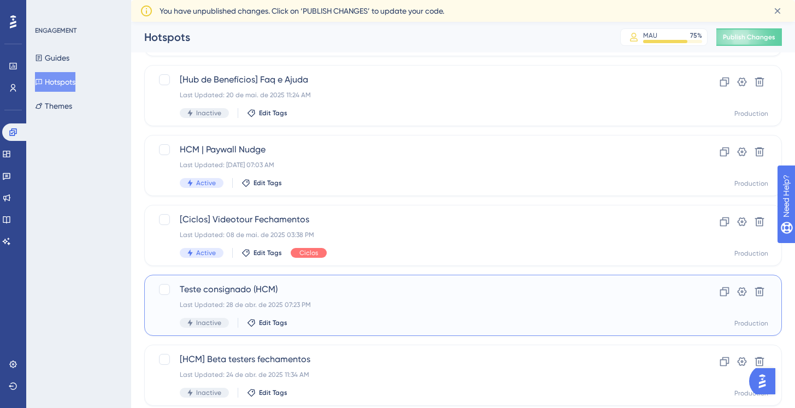
click at [357, 310] on div "Teste consignado (HCM) Last Updated: 28 de abr. de 2025 07:23 PM Inactive Edit …" at bounding box center [419, 305] width 479 height 45
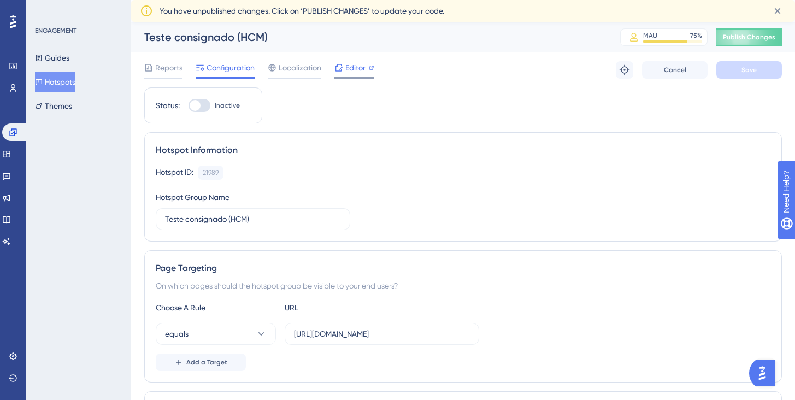
click at [363, 68] on span "Editor" at bounding box center [355, 67] width 20 height 13
click at [778, 11] on icon at bounding box center [777, 11] width 6 height 6
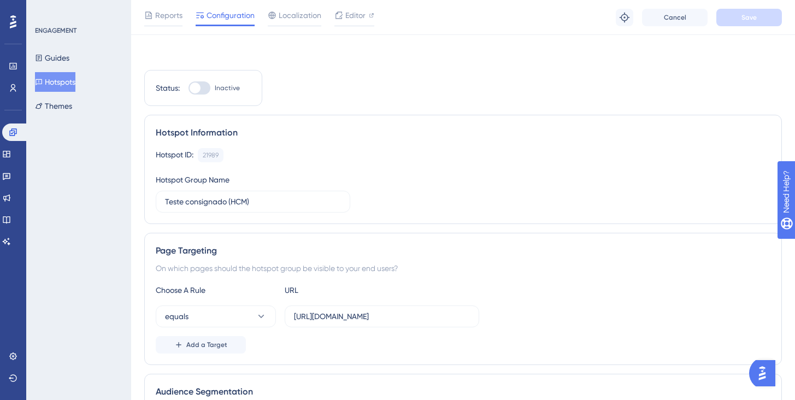
scroll to position [513, 0]
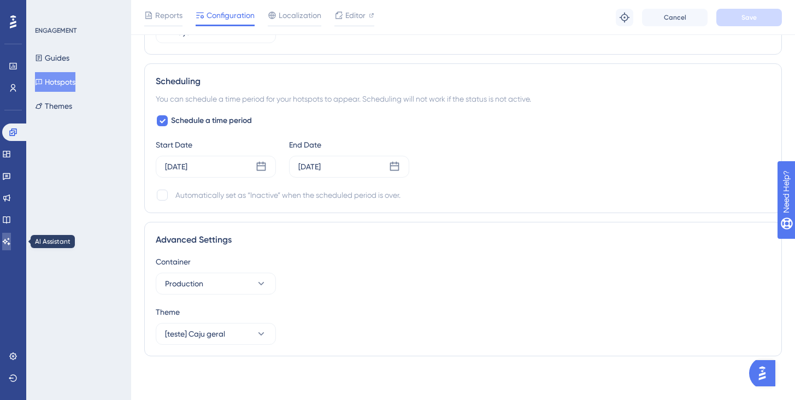
click at [11, 247] on link at bounding box center [6, 241] width 9 height 17
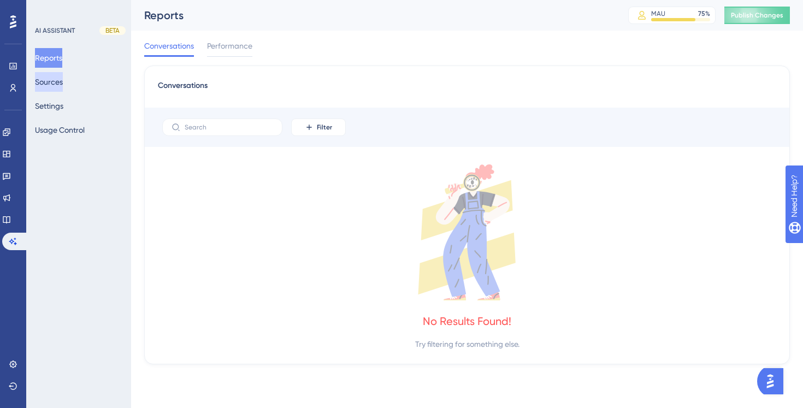
click at [49, 88] on button "Sources" at bounding box center [49, 82] width 28 height 20
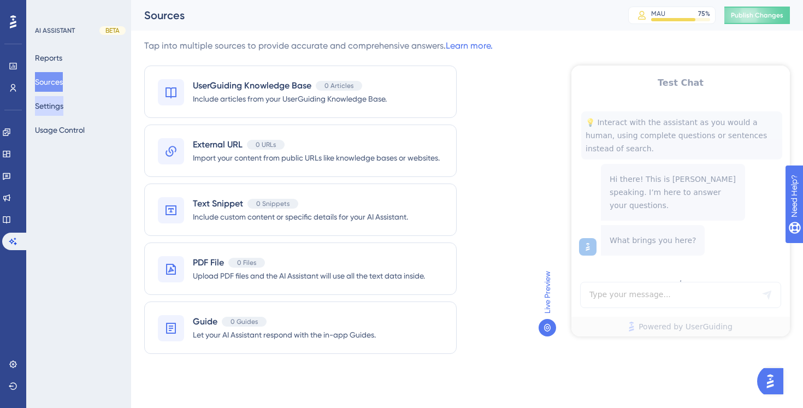
click at [57, 109] on button "Settings" at bounding box center [49, 106] width 28 height 20
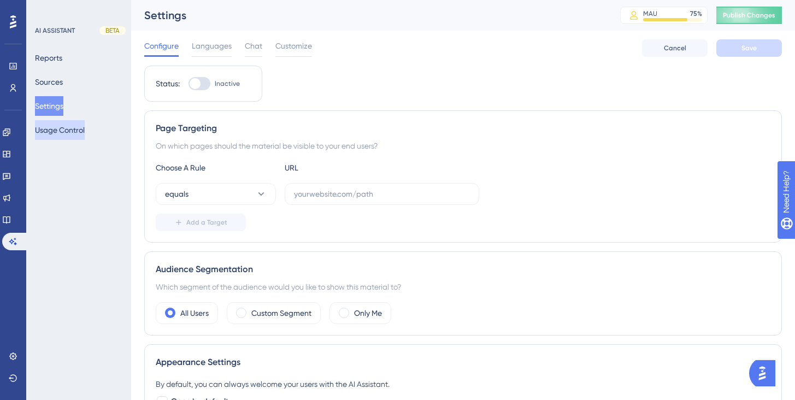
click at [64, 133] on button "Usage Control" at bounding box center [60, 130] width 50 height 20
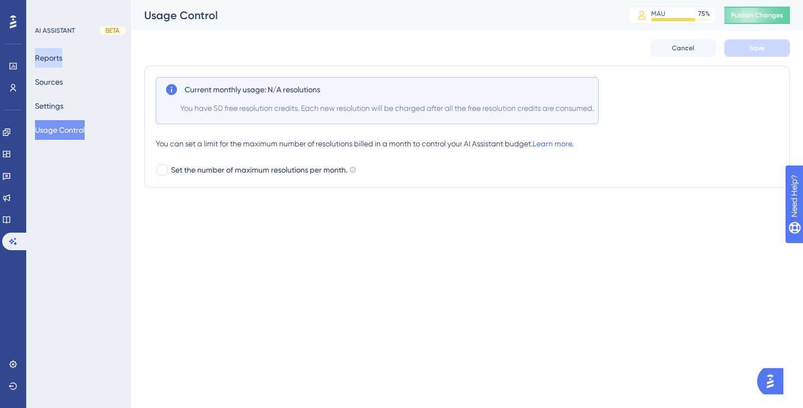
click at [49, 64] on button "Reports" at bounding box center [48, 58] width 27 height 20
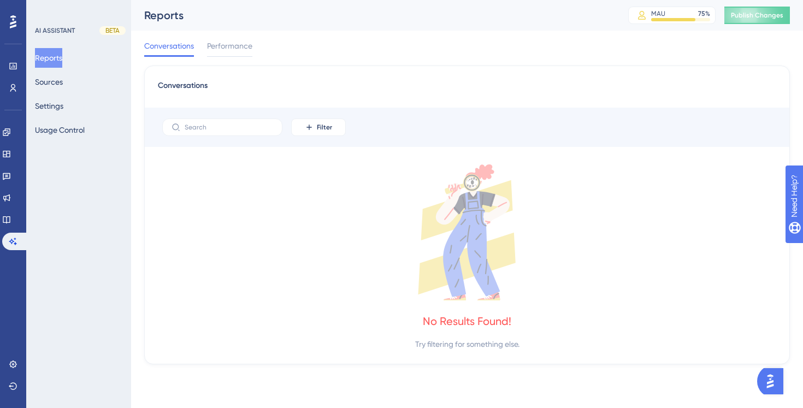
click at [477, 326] on div "No Results Found!" at bounding box center [467, 321] width 88 height 15
click at [216, 46] on span "Performance" at bounding box center [229, 45] width 45 height 13
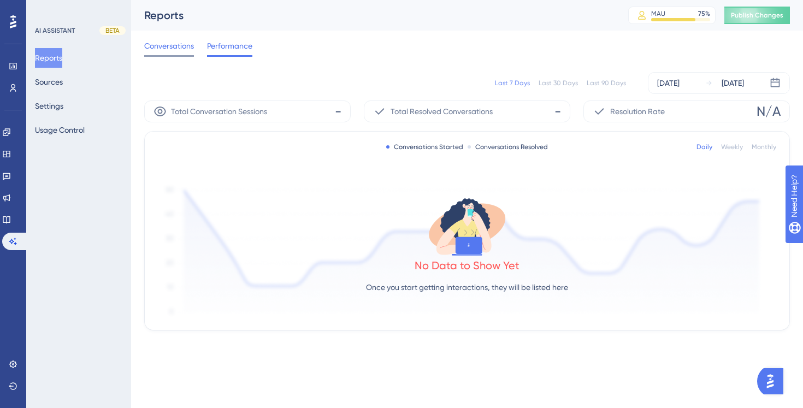
click at [147, 52] on div "Conversations" at bounding box center [169, 47] width 50 height 17
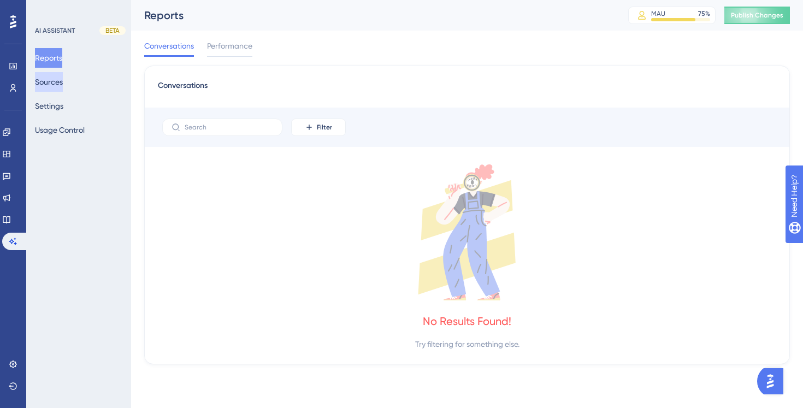
click at [63, 78] on button "Sources" at bounding box center [49, 82] width 28 height 20
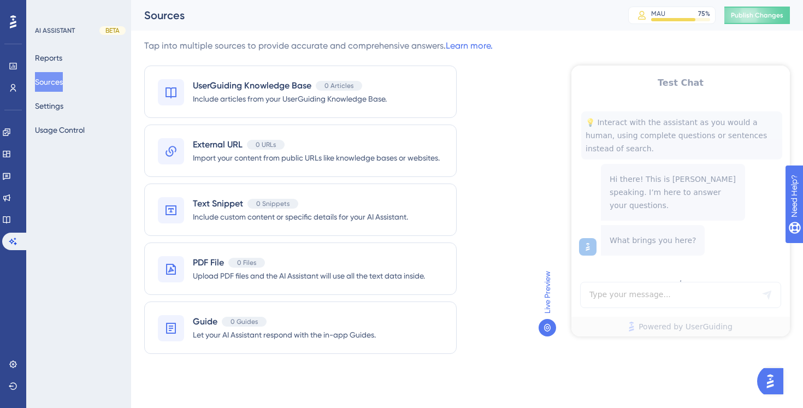
click at [617, 306] on div "Test Chat 💡 Interact with the assistant as you would a human, using complete qu…" at bounding box center [680, 201] width 218 height 271
drag, startPoint x: 625, startPoint y: 299, endPoint x: 657, endPoint y: 285, distance: 35.2
click at [625, 299] on div "Test Chat 💡 Interact with the assistant as you would a human, using complete qu…" at bounding box center [680, 201] width 218 height 271
click at [658, 285] on div "Test Chat 💡 Interact with the assistant as you would a human, using complete qu…" at bounding box center [680, 201] width 218 height 271
drag, startPoint x: 659, startPoint y: 287, endPoint x: 744, endPoint y: 327, distance: 94.3
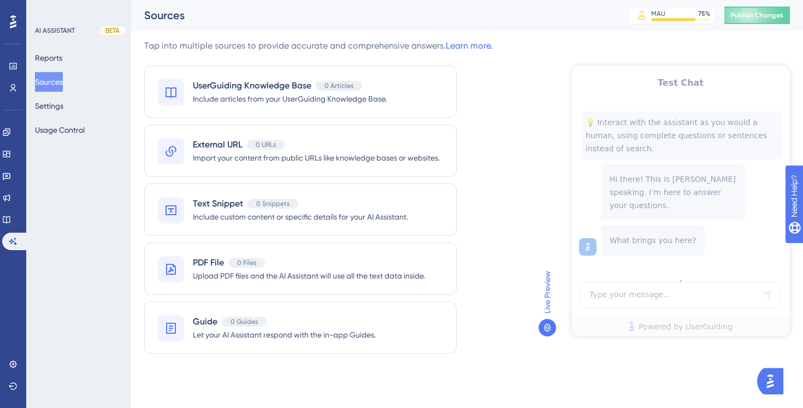
click at [660, 286] on div "Test Chat 💡 Interact with the assistant as you would a human, using complete qu…" at bounding box center [680, 201] width 218 height 271
click at [765, 378] on img "Open AI Assistant Launcher" at bounding box center [770, 381] width 20 height 20
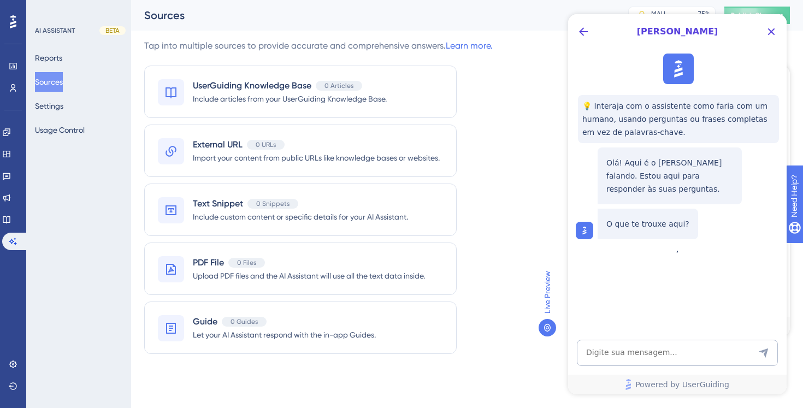
click at [771, 380] on link "Powered by UserGuiding" at bounding box center [677, 385] width 218 height 20
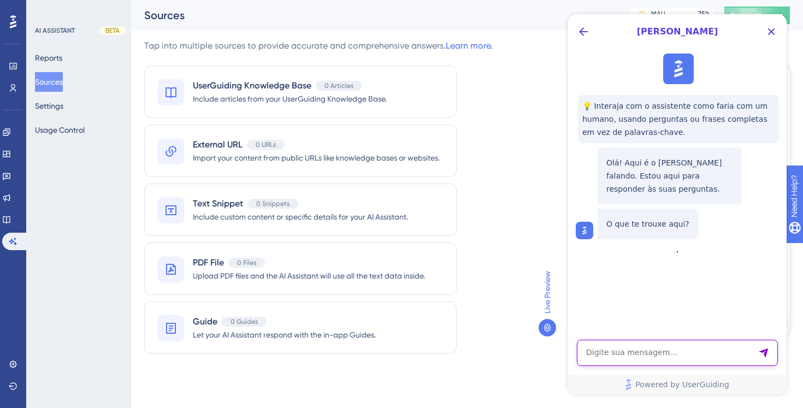
click at [658, 347] on textarea "AI Assistant Text Input" at bounding box center [677, 353] width 201 height 26
type textarea "O que é o hotspot?"
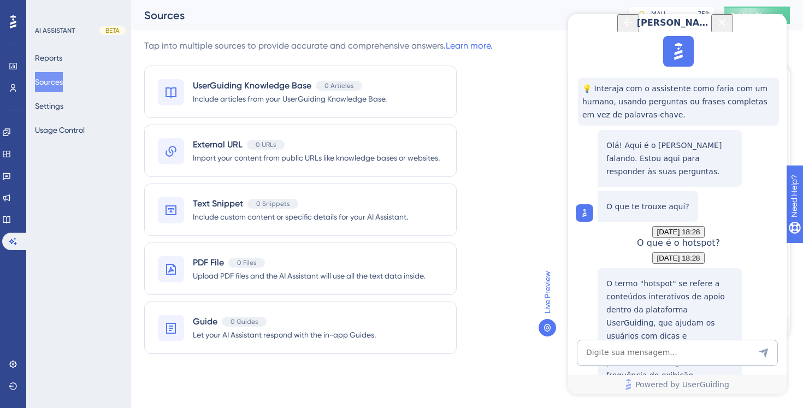
scroll to position [198, 0]
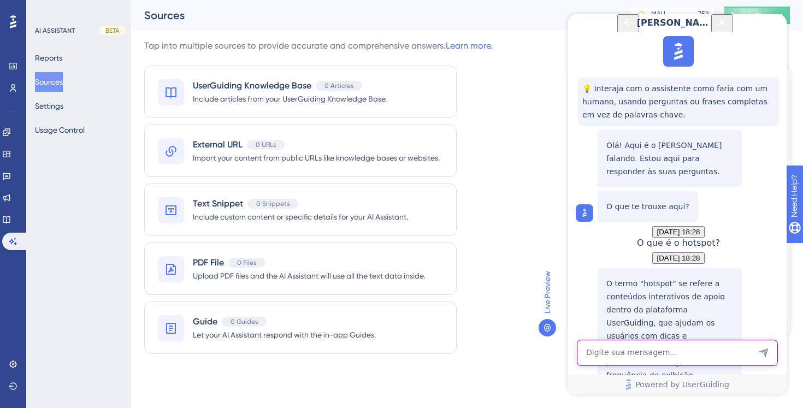
click at [655, 358] on textarea "AI Assistant Text Input" at bounding box center [677, 353] width 201 height 26
type textarea "qual a diferença entre ele e o onboarding"
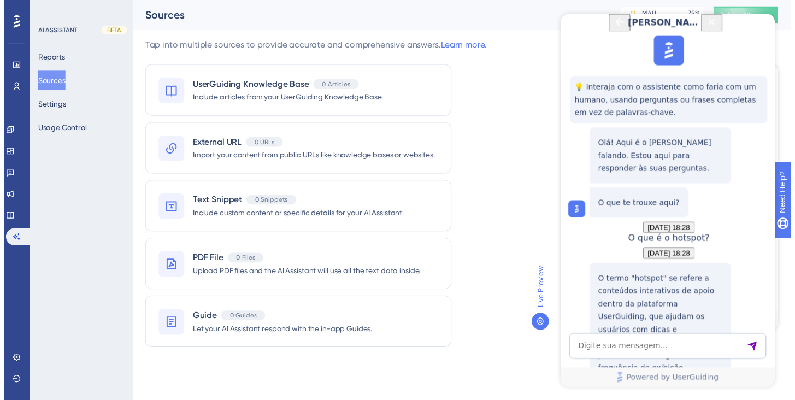
scroll to position [487, 0]
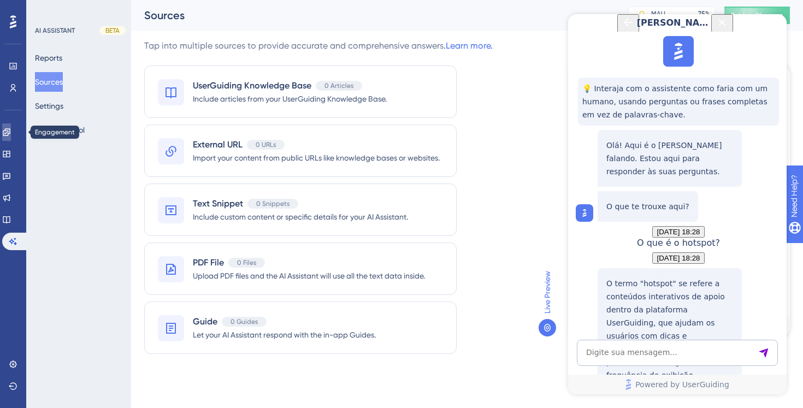
click at [10, 133] on icon at bounding box center [6, 131] width 7 height 7
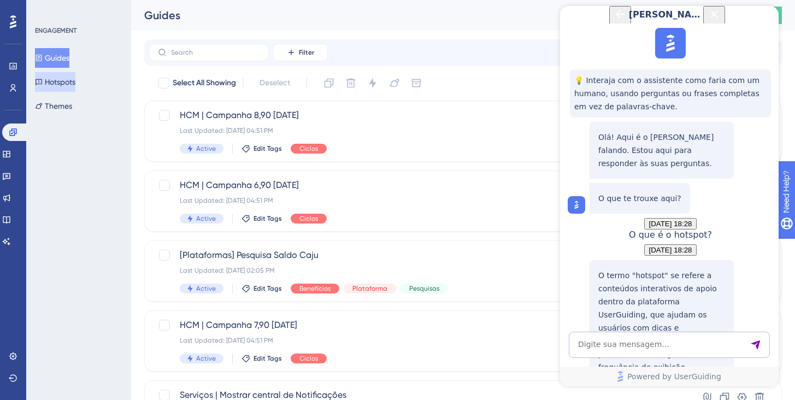
click at [72, 84] on button "Hotspots" at bounding box center [55, 82] width 40 height 20
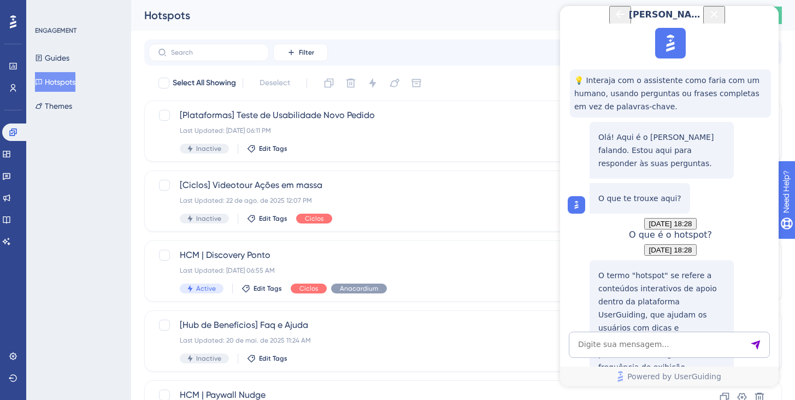
click at [720, 21] on icon "Close Button" at bounding box center [713, 14] width 13 height 13
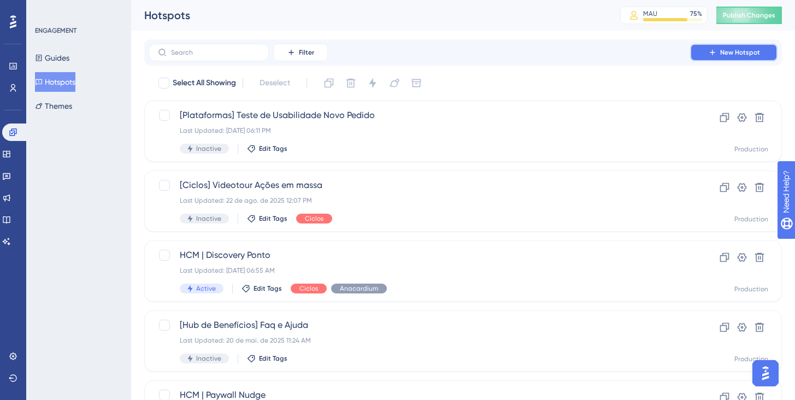
click at [727, 56] on span "New Hotspot" at bounding box center [740, 52] width 40 height 9
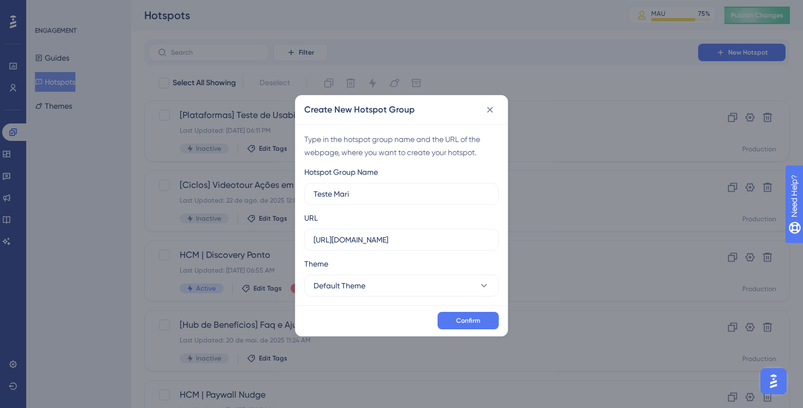
type input "Teste Mari"
click at [416, 257] on div "Theme" at bounding box center [401, 265] width 194 height 17
click at [418, 281] on button "Default Theme" at bounding box center [401, 286] width 194 height 22
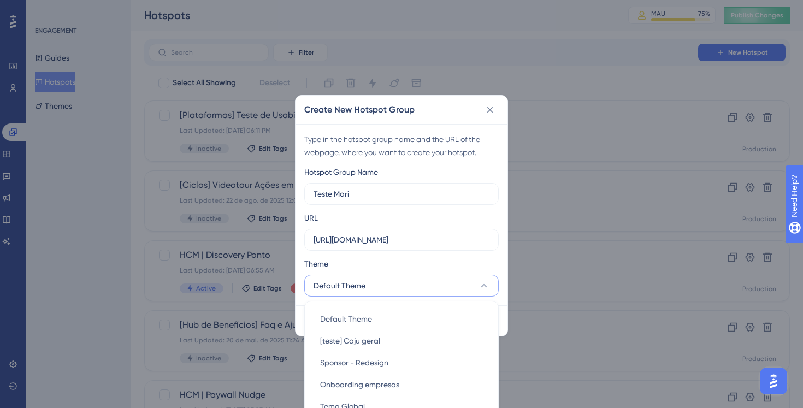
scroll to position [45, 0]
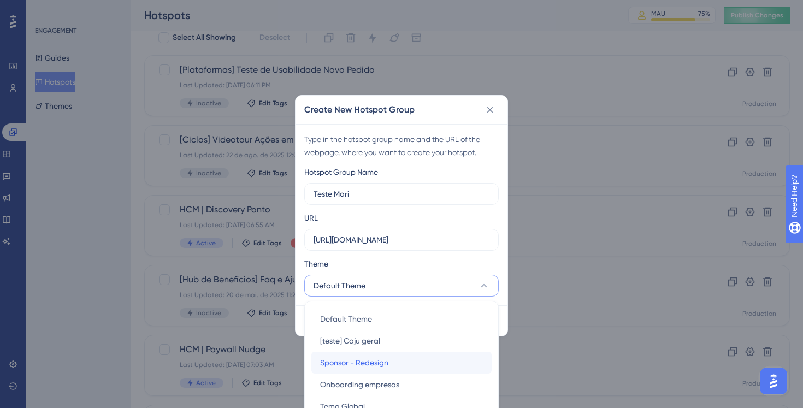
click at [406, 364] on div "Sponsor - Redesign Sponsor - Redesign" at bounding box center [401, 363] width 163 height 22
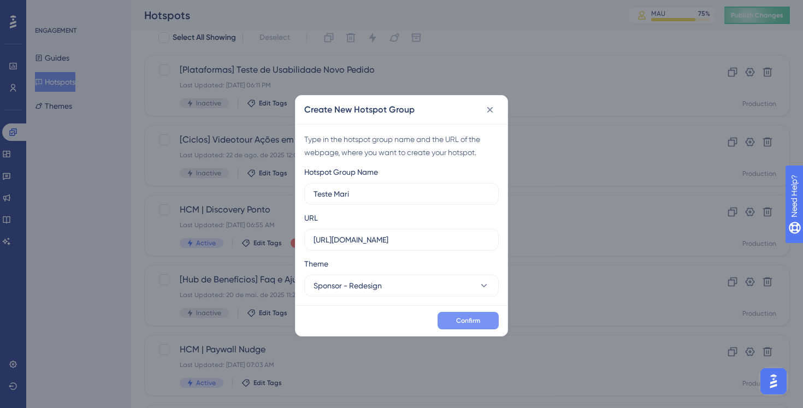
click at [481, 317] on button "Confirm" at bounding box center [467, 320] width 61 height 17
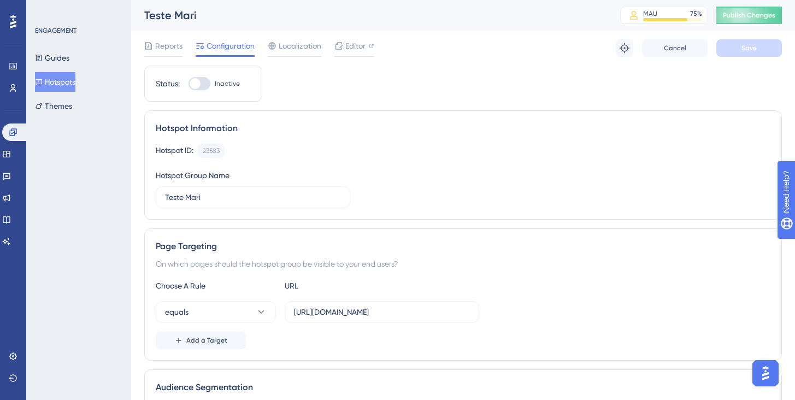
click at [56, 79] on button "Hotspots" at bounding box center [55, 82] width 40 height 20
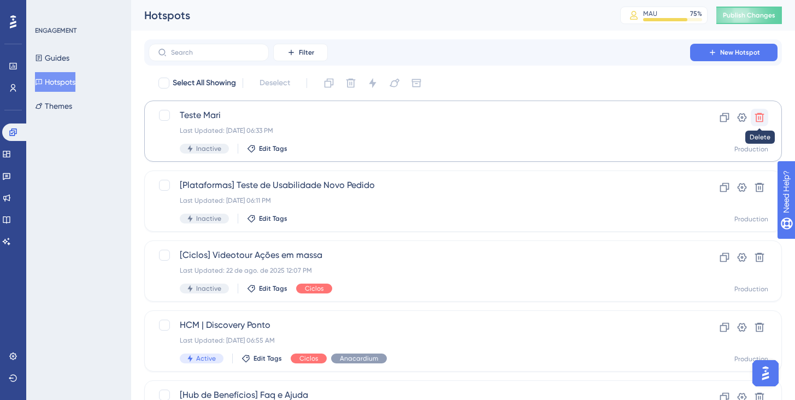
click at [761, 114] on icon at bounding box center [759, 117] width 9 height 9
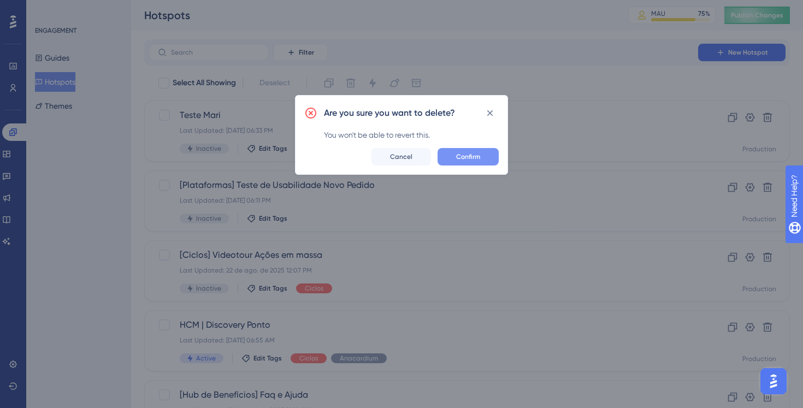
click at [447, 161] on button "Confirm" at bounding box center [467, 156] width 61 height 17
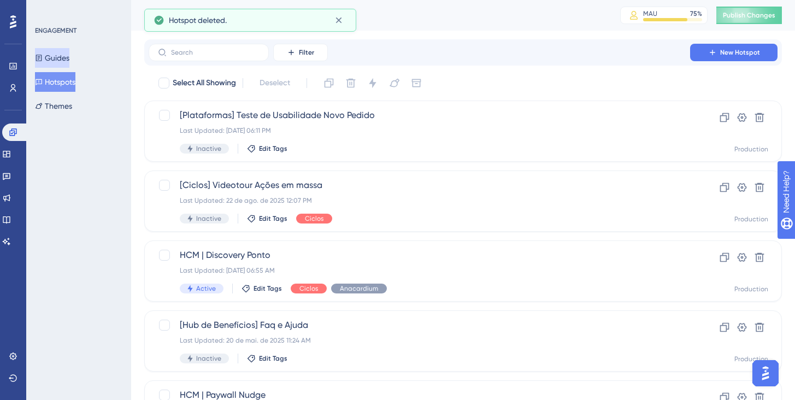
click at [64, 54] on button "Guides" at bounding box center [52, 58] width 34 height 20
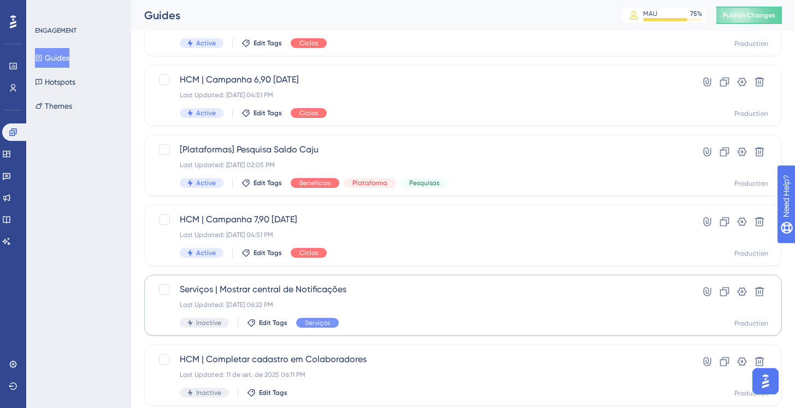
scroll to position [108, 0]
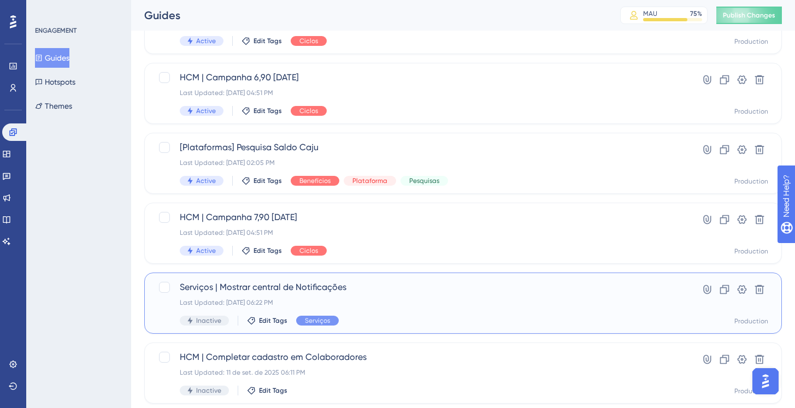
click at [425, 300] on div "Last Updated: 15 de set. de 2025 06:22 PM" at bounding box center [419, 302] width 479 height 9
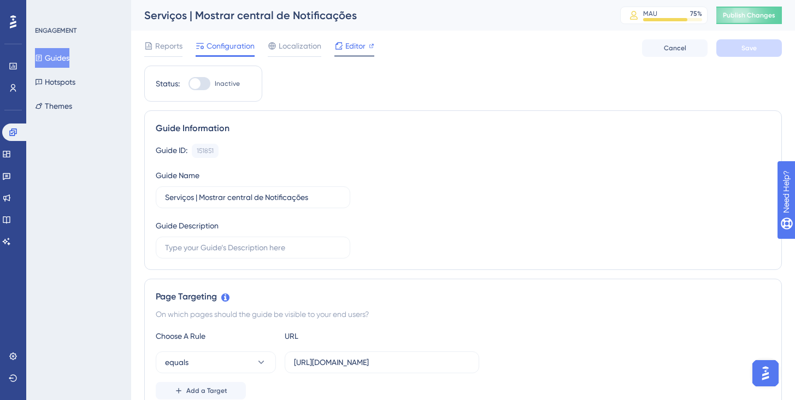
click at [355, 42] on span "Editor" at bounding box center [355, 45] width 20 height 13
